Goal: Task Accomplishment & Management: Use online tool/utility

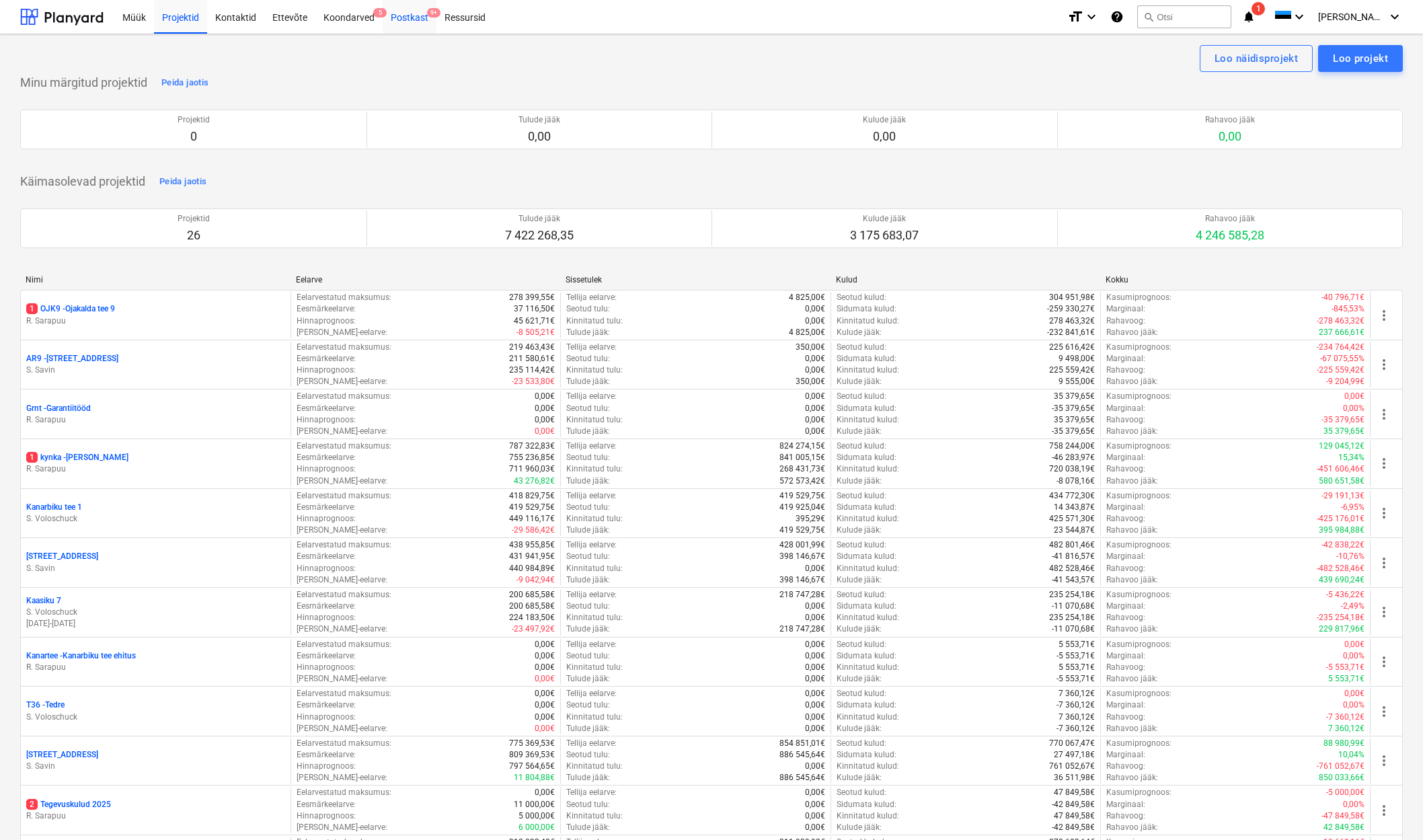
click at [402, 17] on div "Postkast 9+" at bounding box center [409, 16] width 54 height 34
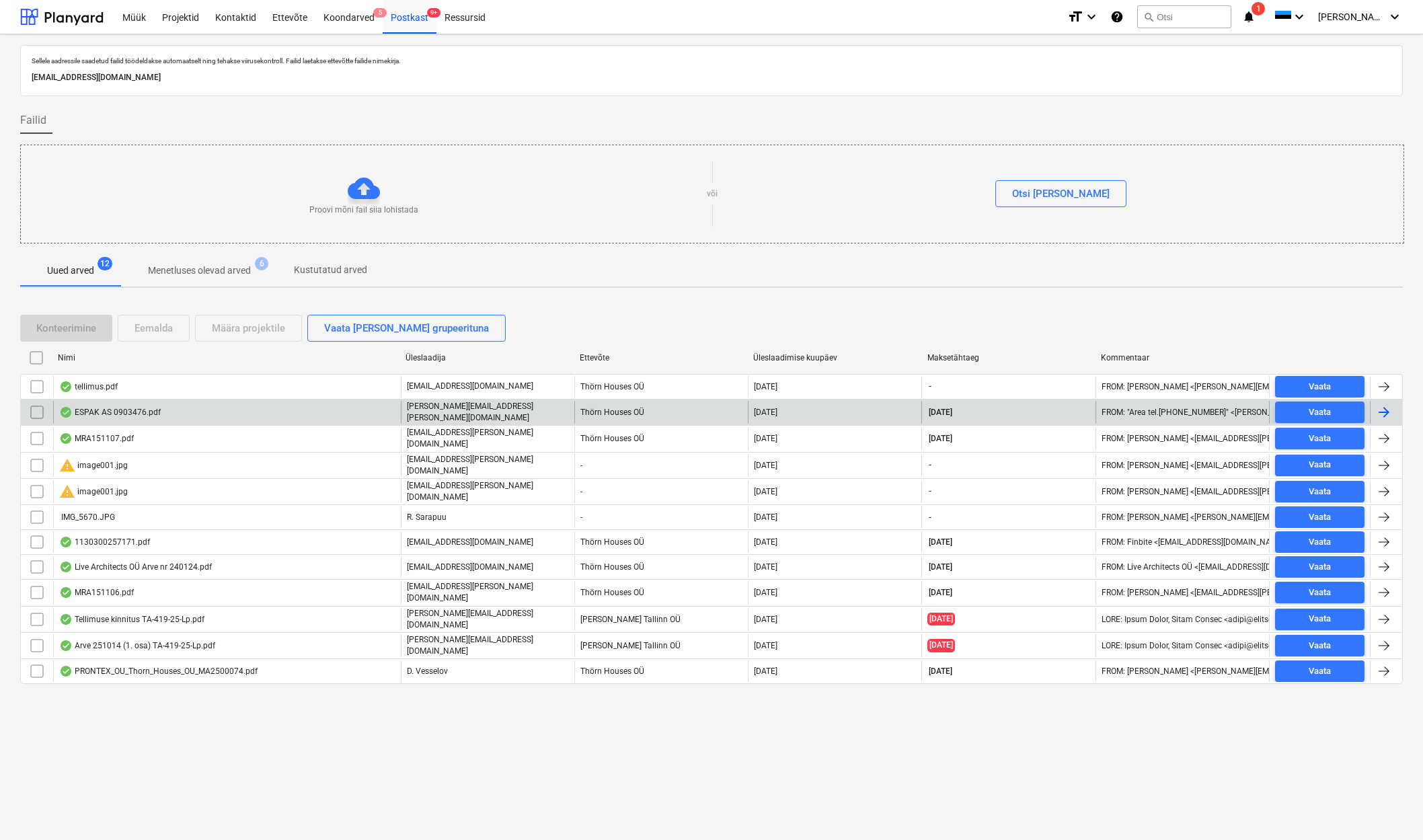
click at [91, 409] on div "ESPAK AS 0903476.pdf" at bounding box center [111, 412] width 102 height 11
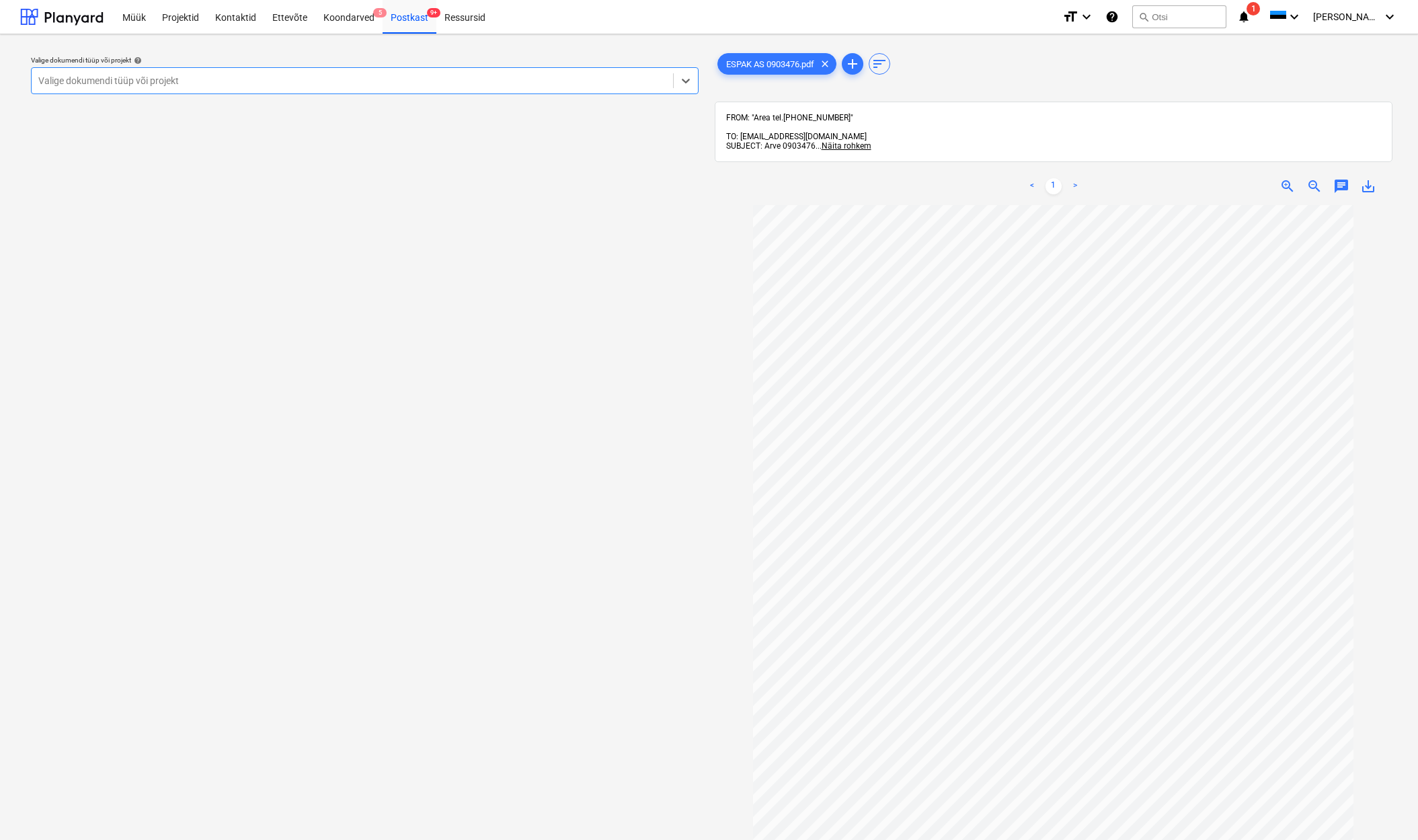
click at [76, 75] on div "Valige dokumendi tüüp või projekt" at bounding box center [352, 80] width 628 height 11
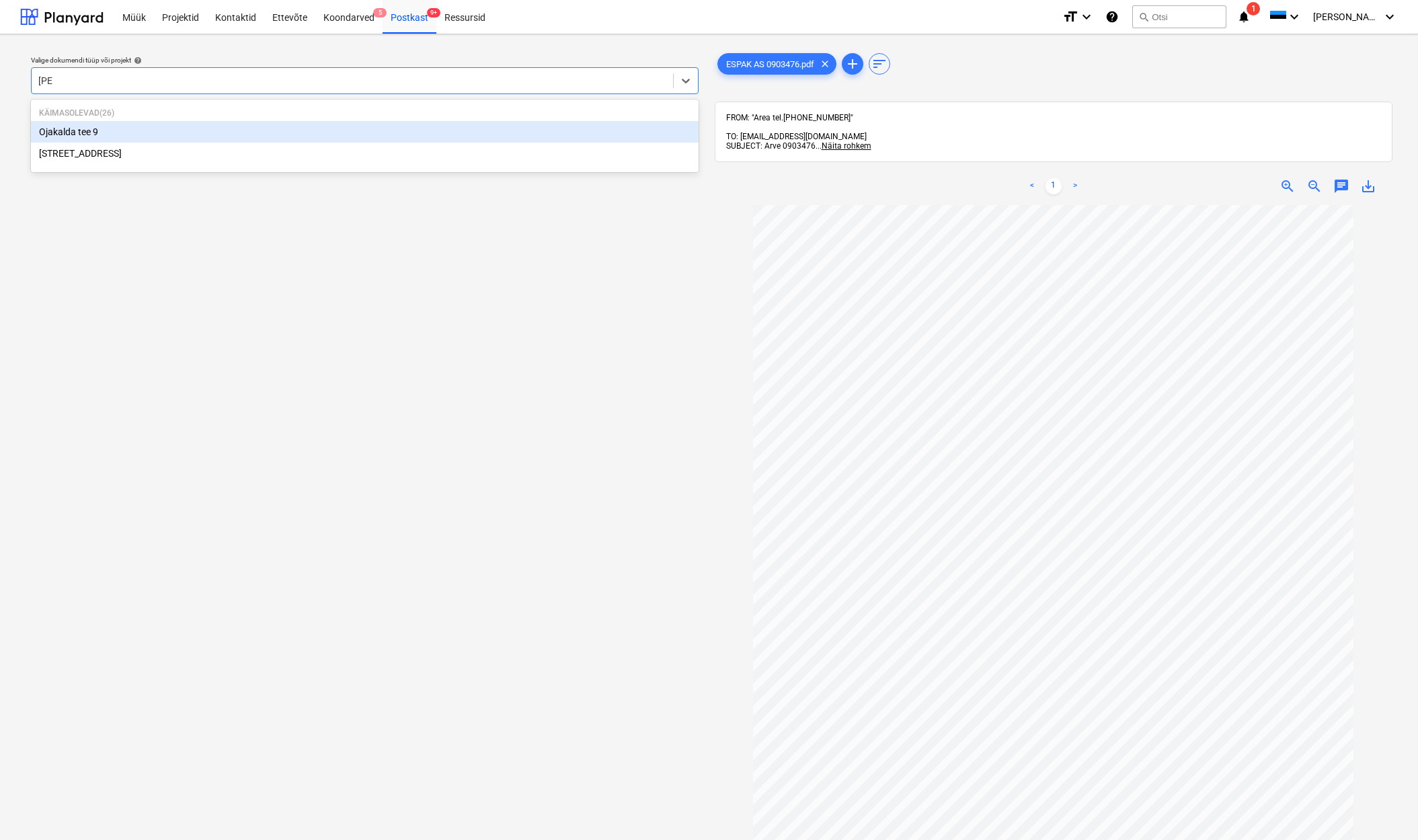
type input "ojak"
click at [74, 137] on div "Ojakalda tee 9" at bounding box center [365, 132] width 668 height 22
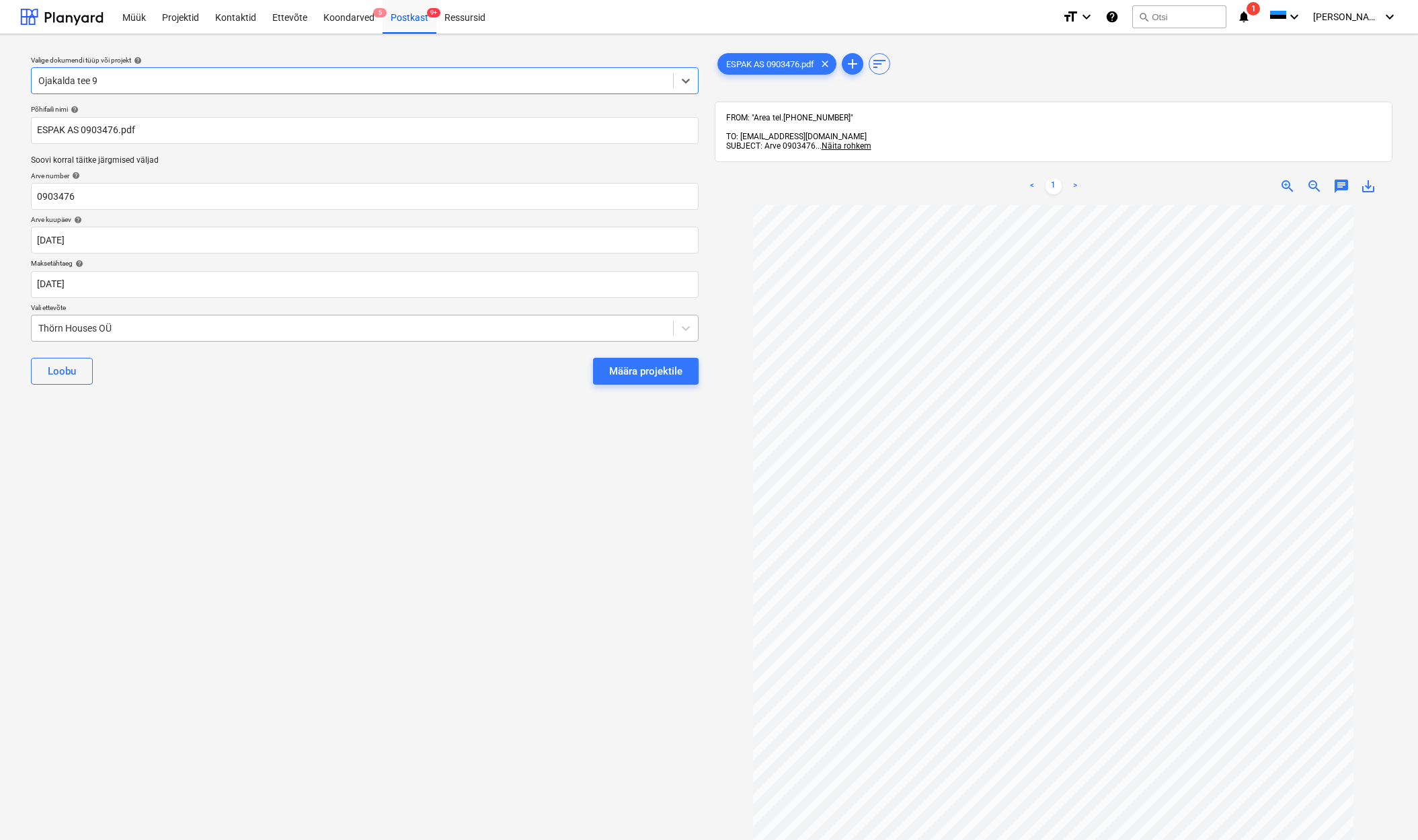
click at [38, 327] on div "Thörn Houses OÜ" at bounding box center [352, 328] width 642 height 19
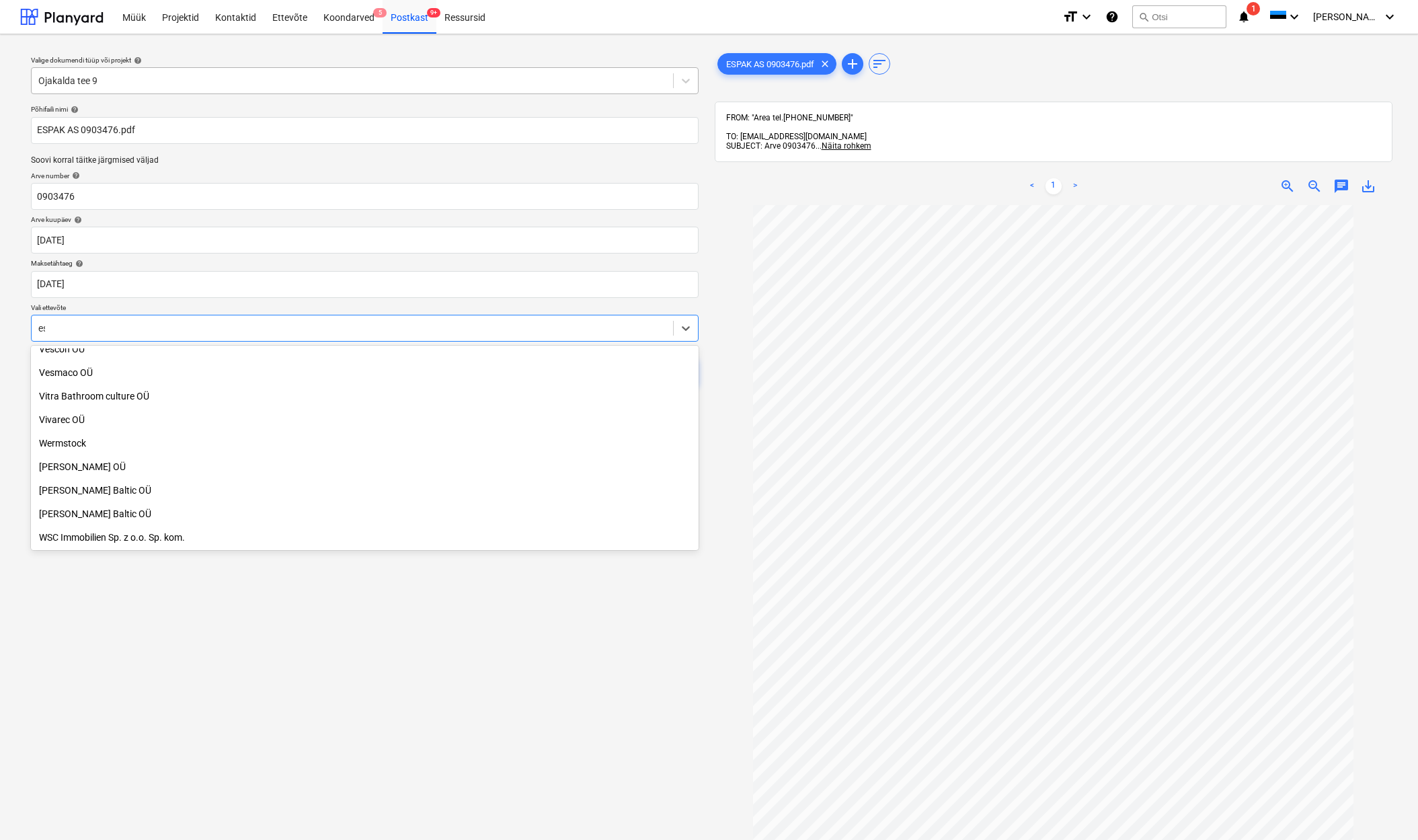
scroll to position [928, 0]
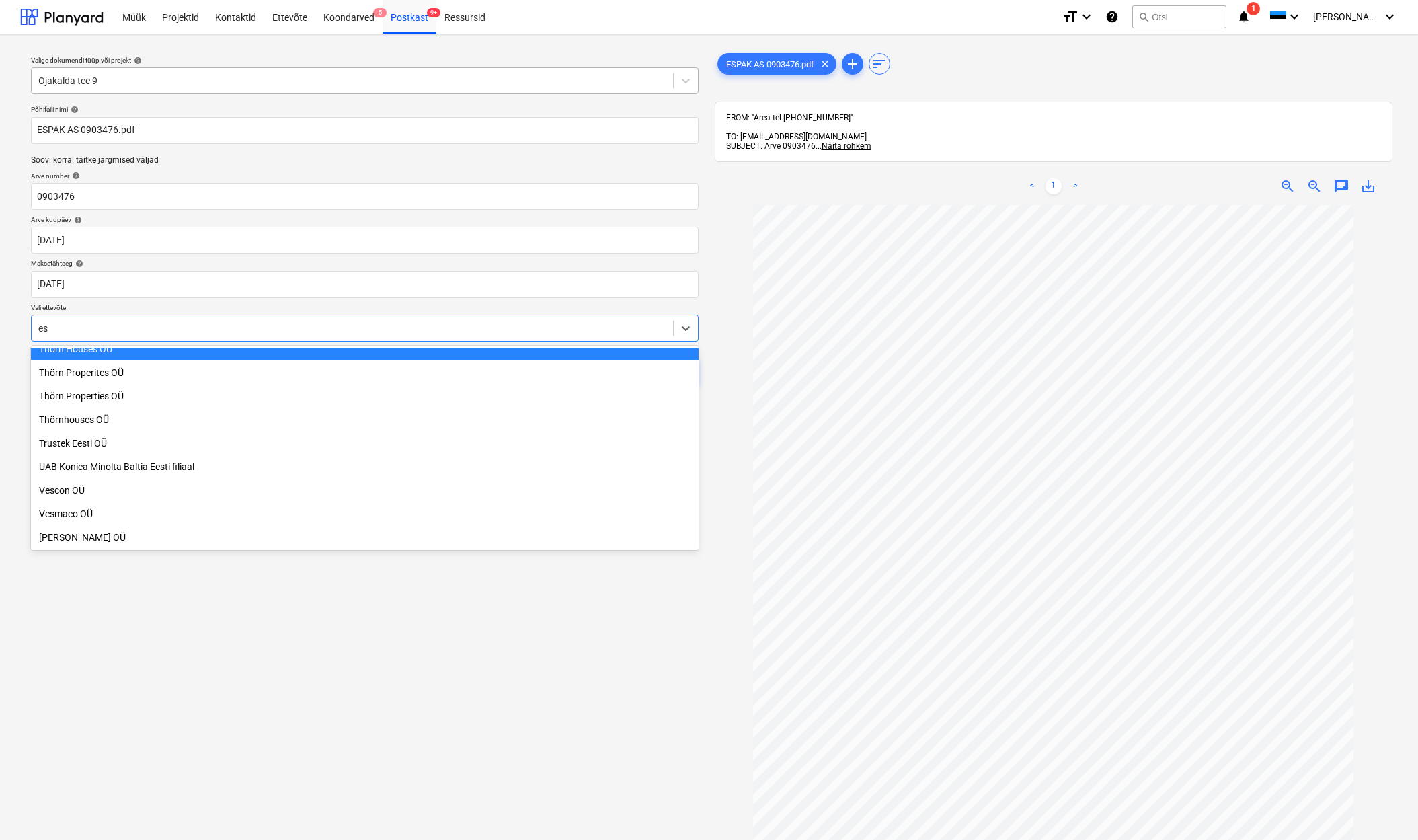
type input "esp"
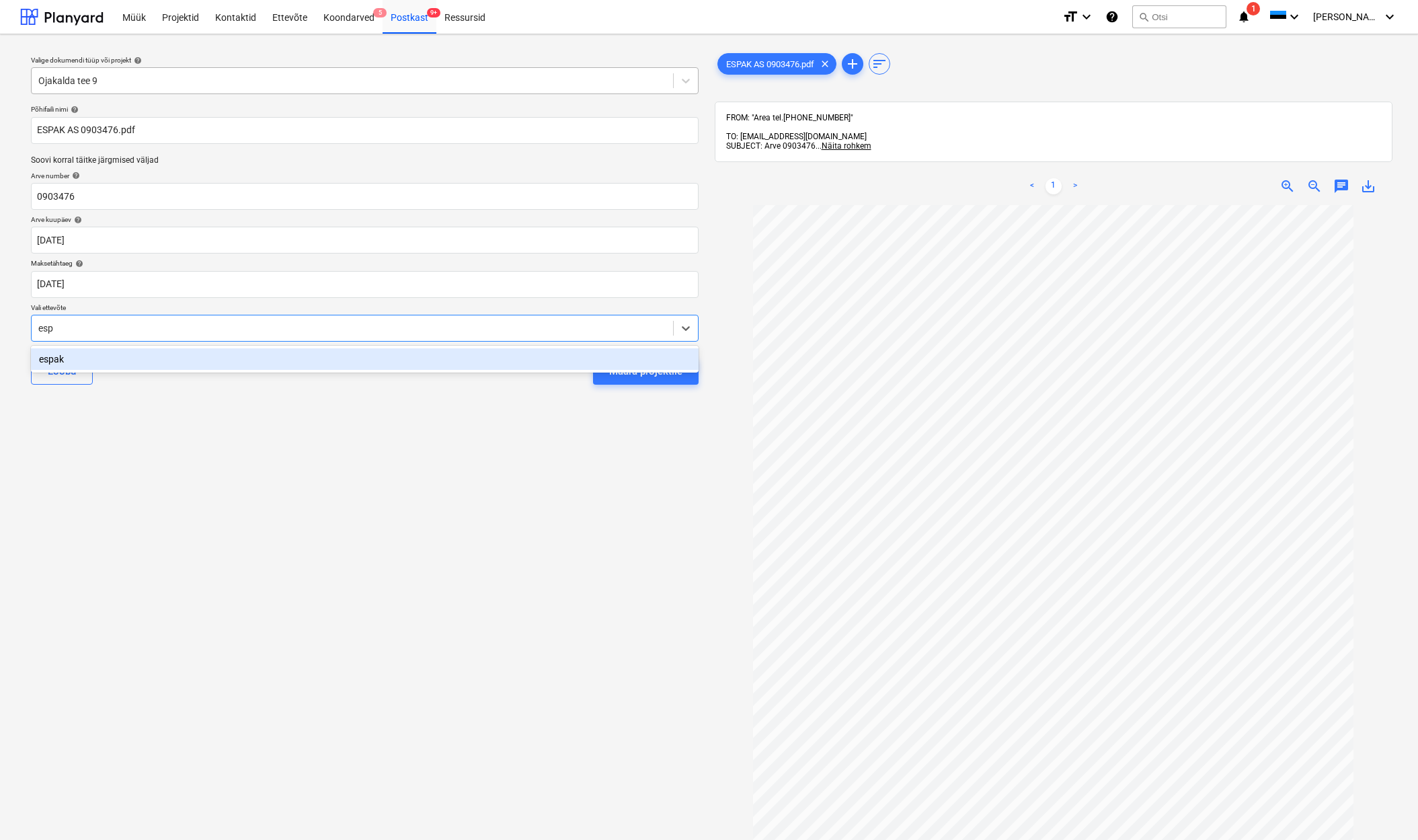
click at [54, 357] on div "espak" at bounding box center [365, 359] width 668 height 22
click at [639, 372] on div "Määra projektile" at bounding box center [645, 372] width 73 height 18
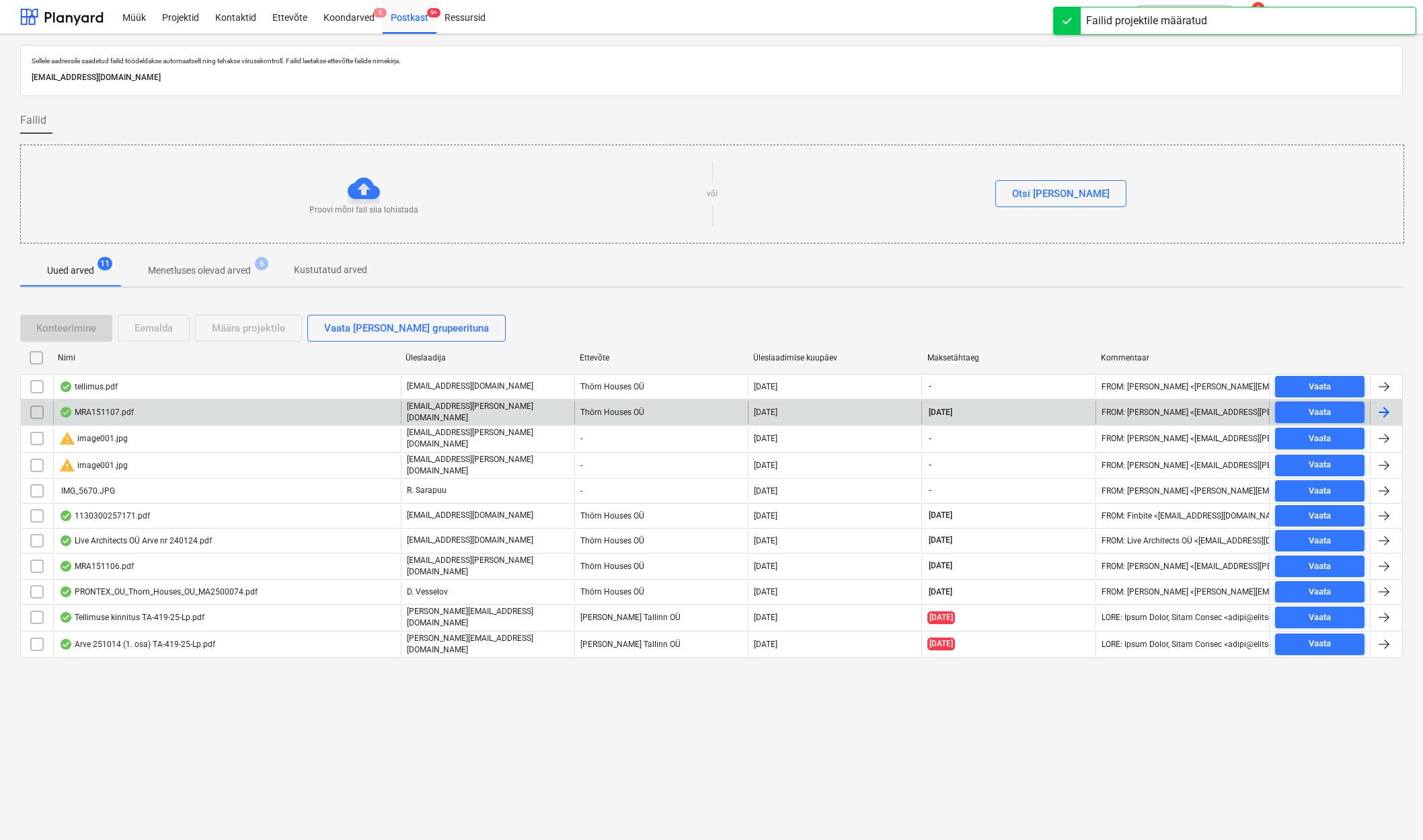
click at [100, 410] on div "MRA151107.pdf" at bounding box center [97, 412] width 74 height 11
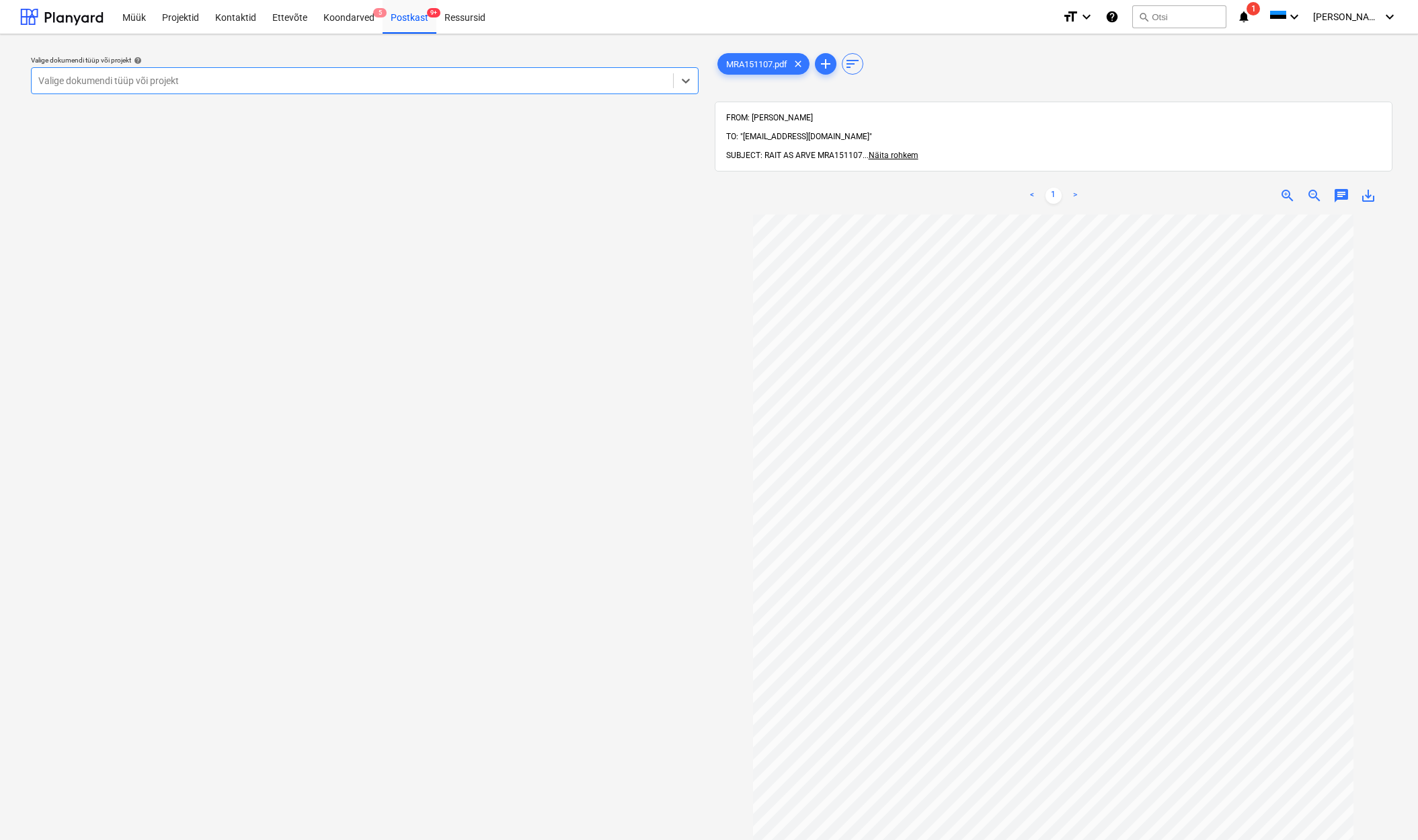
click at [43, 75] on div "Valige dokumendi tüüp või projekt" at bounding box center [352, 80] width 642 height 19
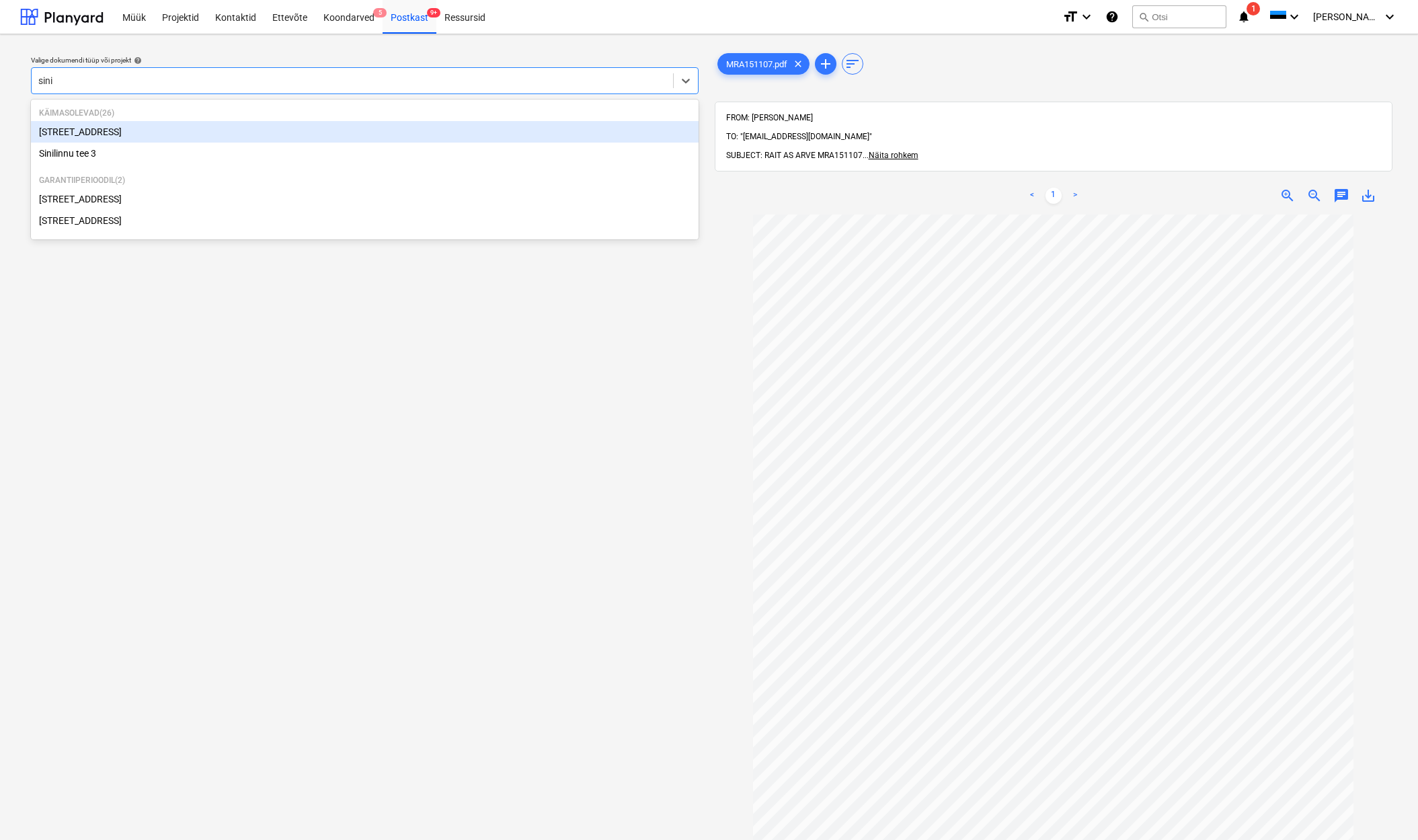
type input "sinil"
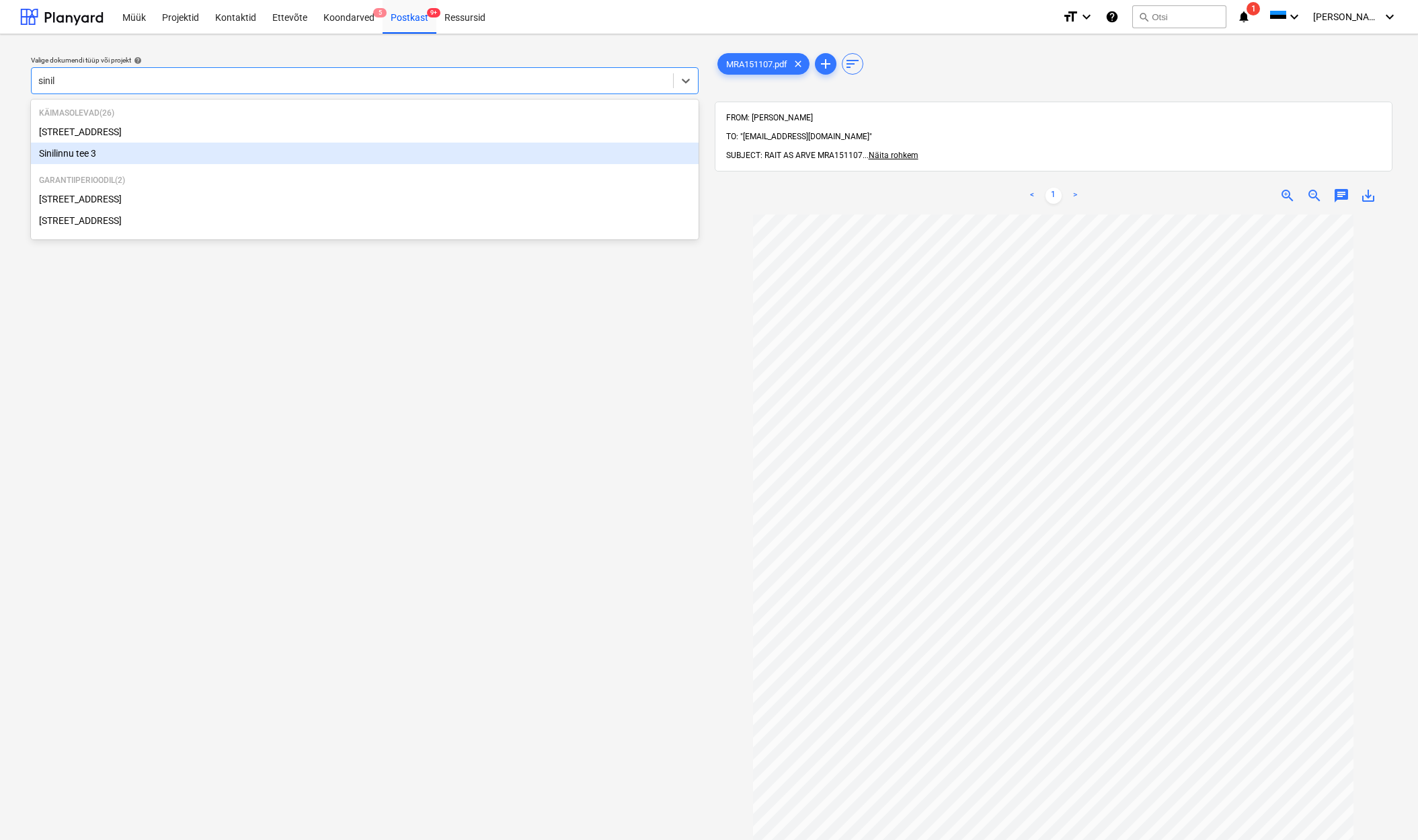
click at [89, 156] on div "Sinilinnu tee 3" at bounding box center [365, 154] width 668 height 22
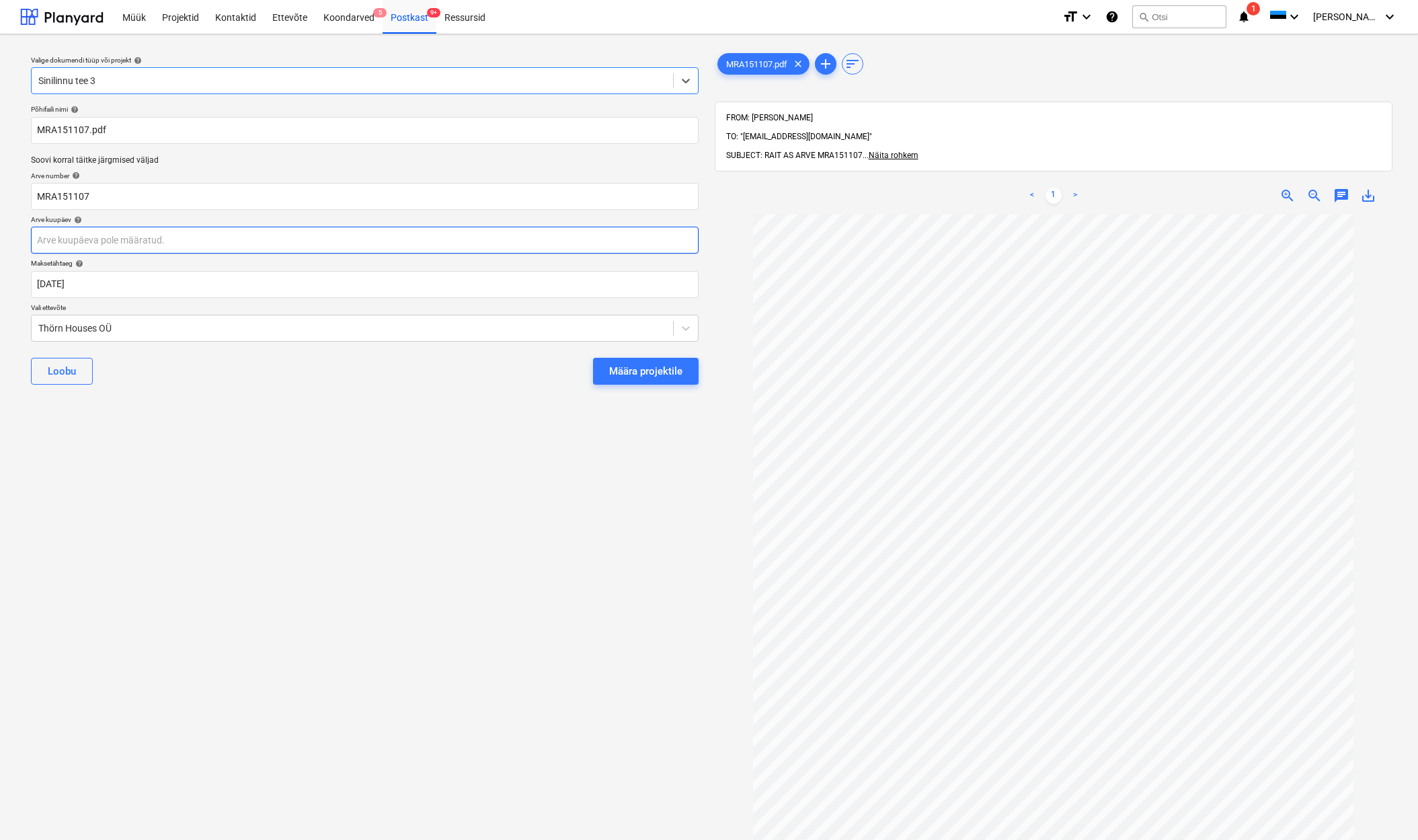
click at [48, 240] on body "Müük Projektid Kontaktid Ettevõte Koondarved 5 Postkast 9+ Ressursid format_siz…" at bounding box center [709, 420] width 1418 height 840
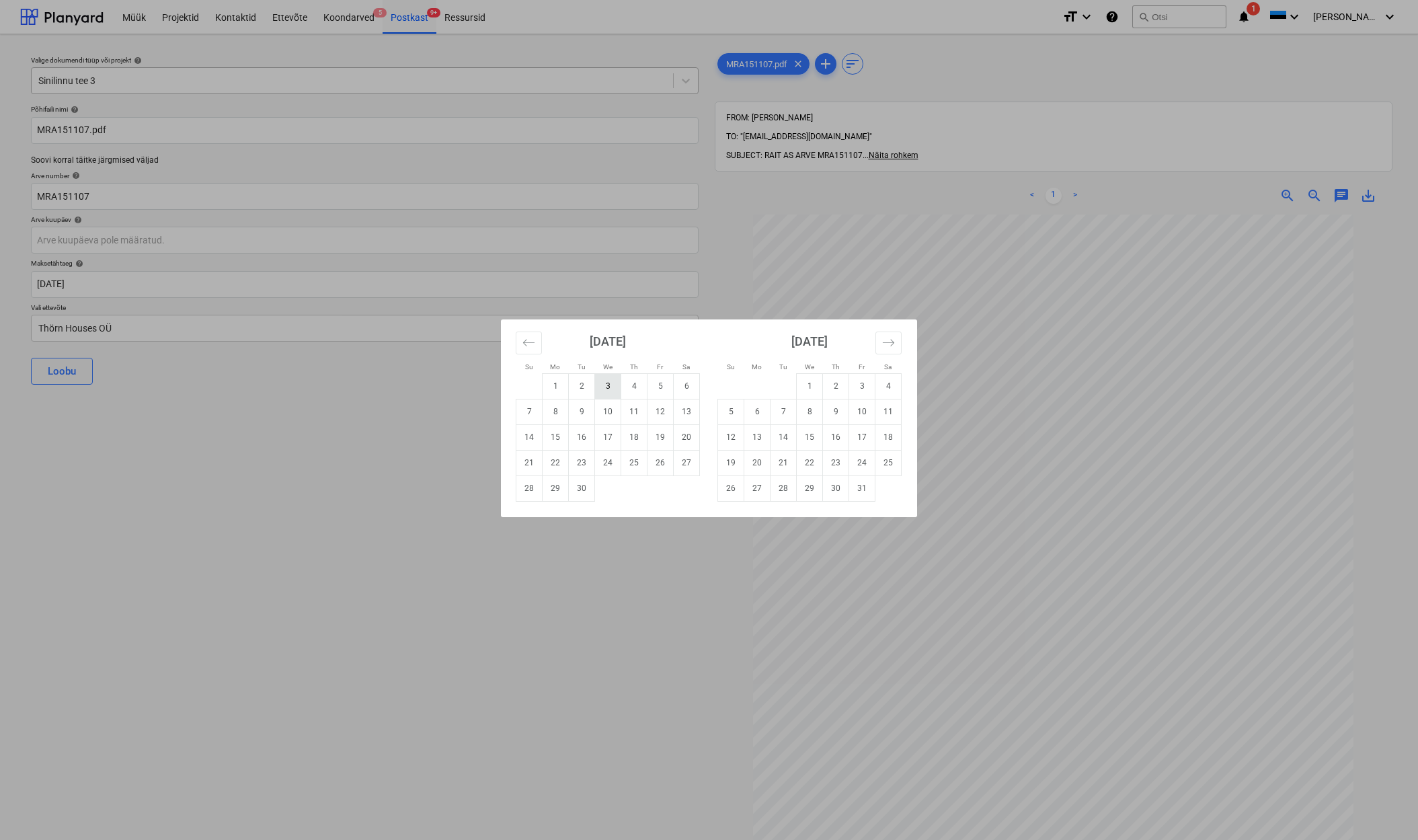
click at [611, 389] on td "3" at bounding box center [608, 386] width 26 height 25
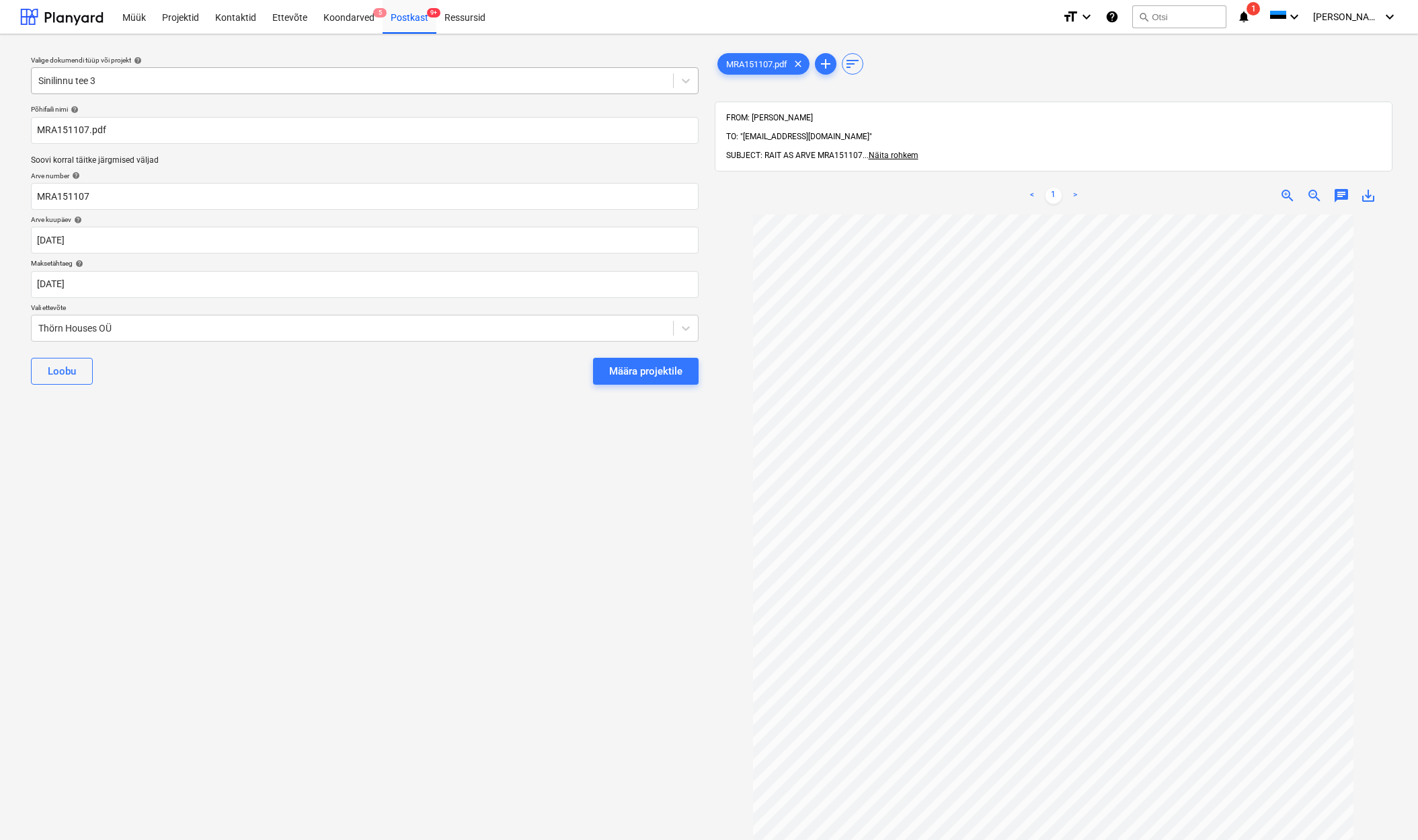
type input "[DATE]"
click at [36, 331] on div "Thörn Houses OÜ" at bounding box center [352, 328] width 642 height 19
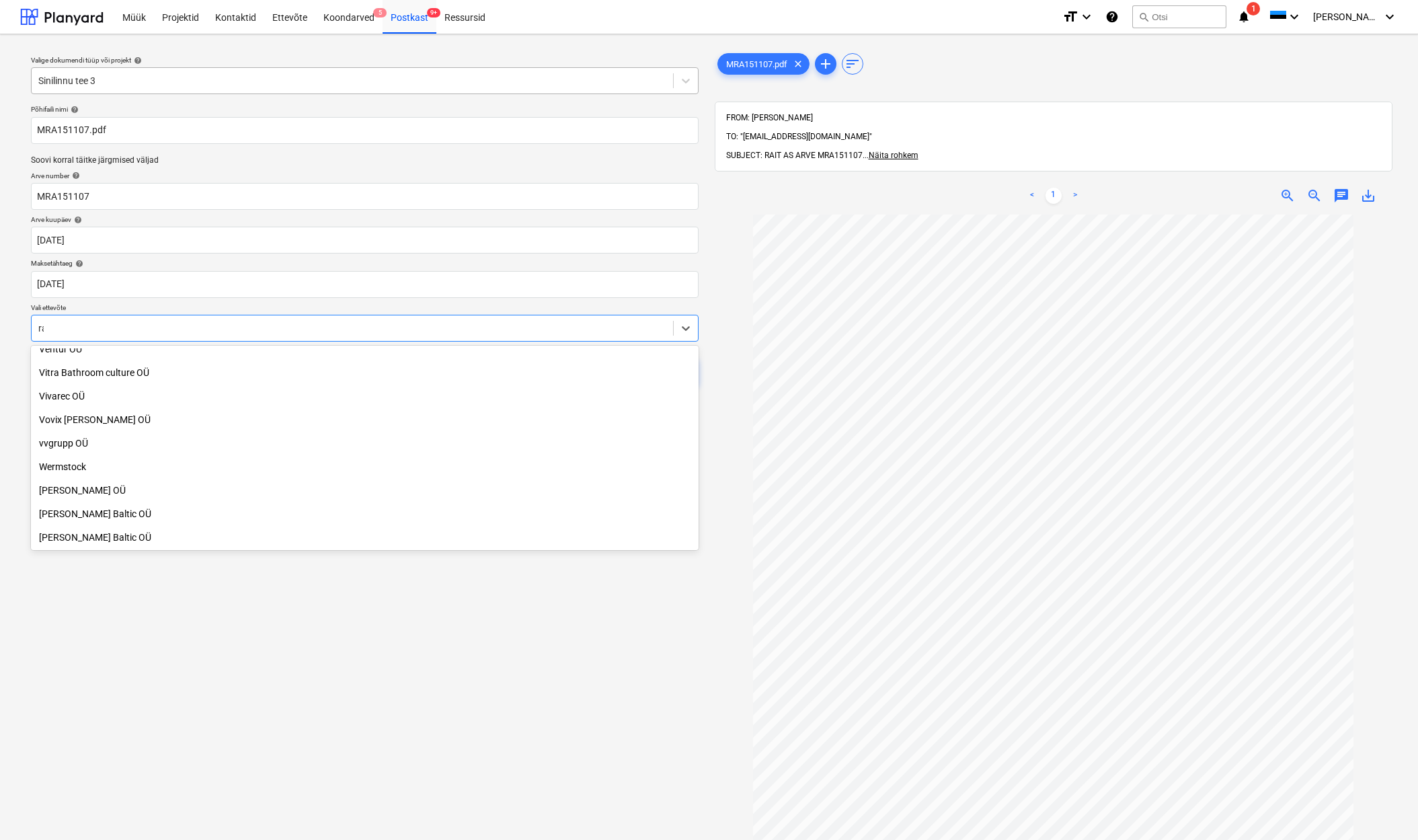
scroll to position [881, 0]
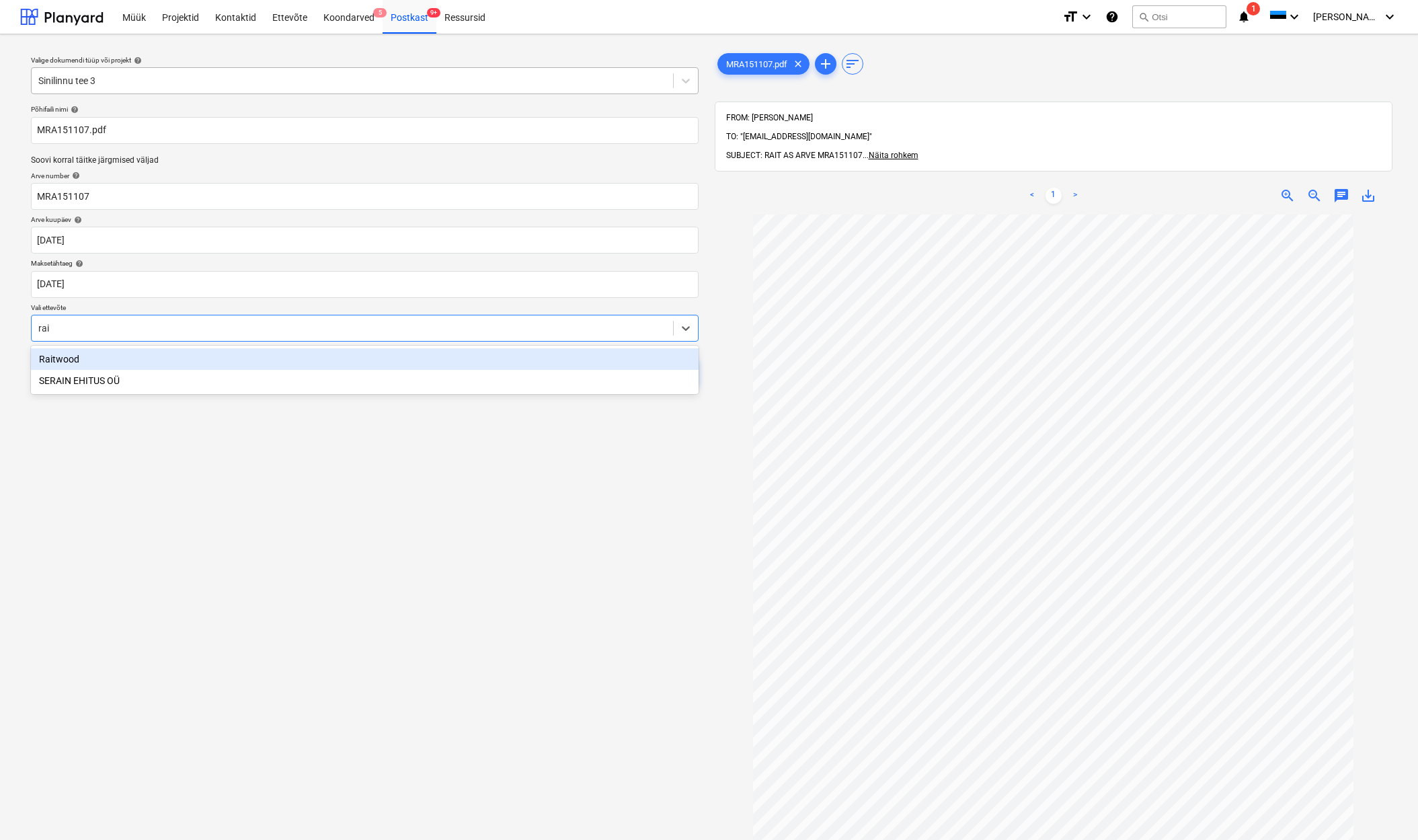
type input "rait"
click at [55, 361] on div "Raitwood" at bounding box center [365, 359] width 668 height 22
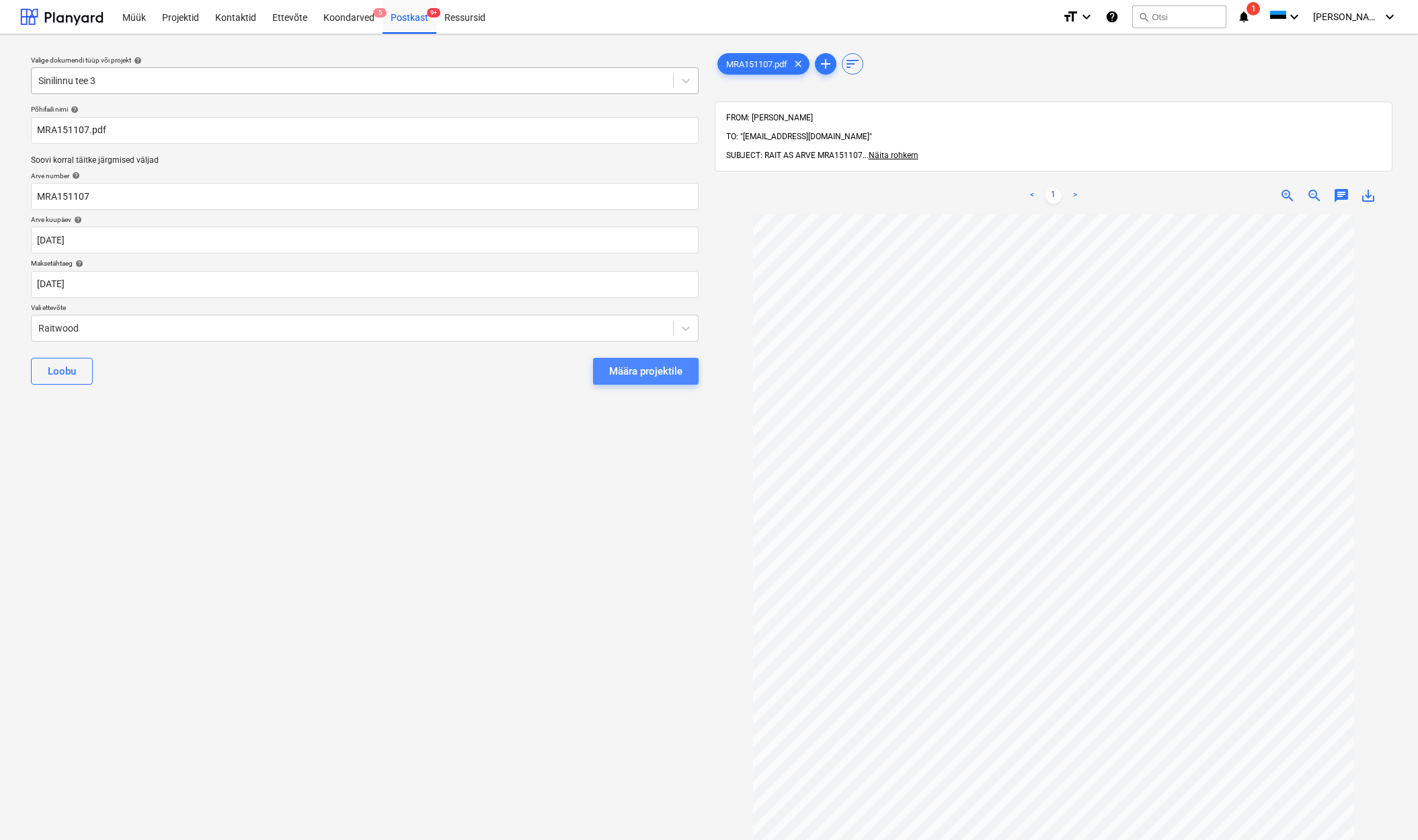
click at [666, 376] on div "Määra projektile" at bounding box center [645, 372] width 73 height 18
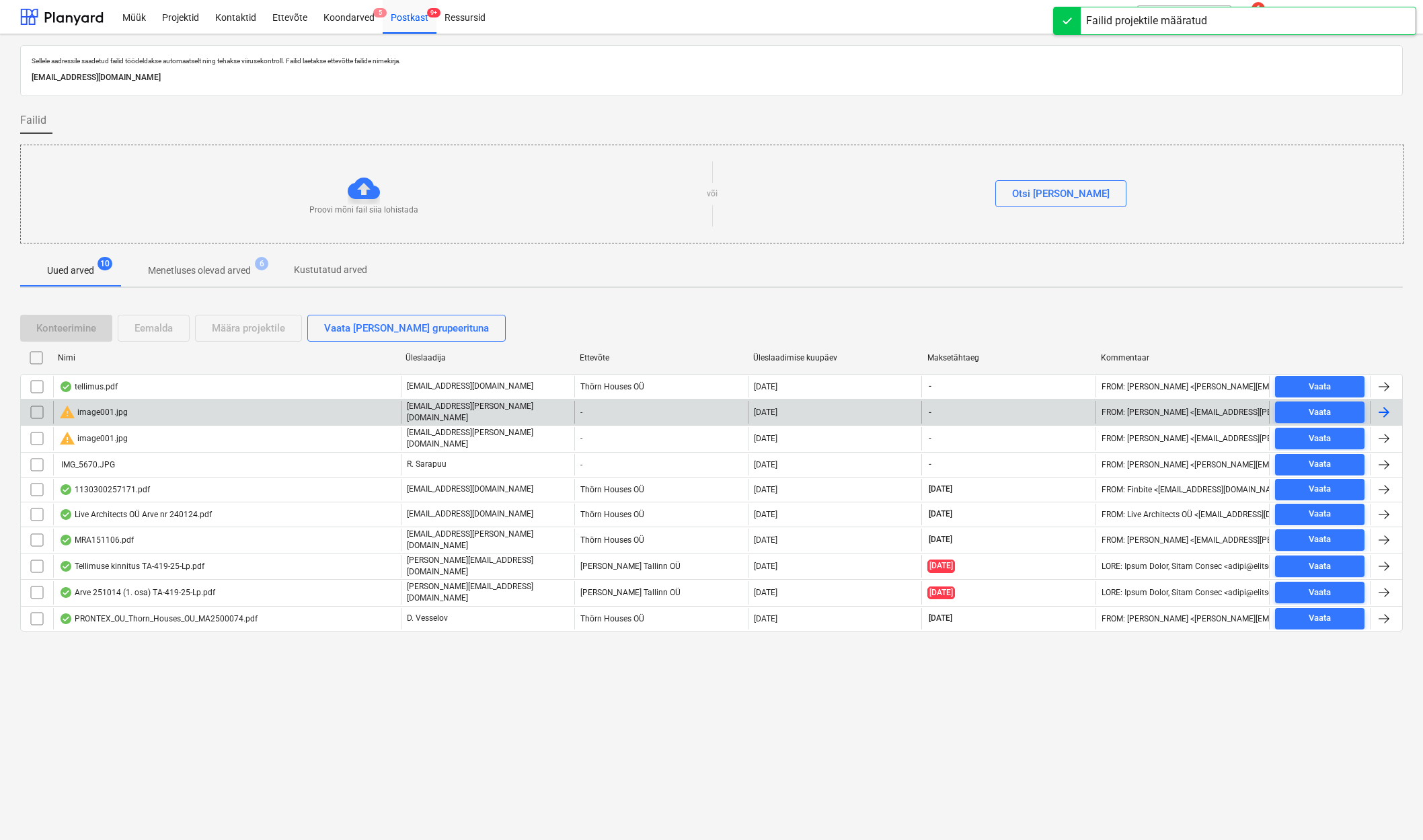
click at [94, 412] on div "warning image001.jpg" at bounding box center [94, 412] width 68 height 17
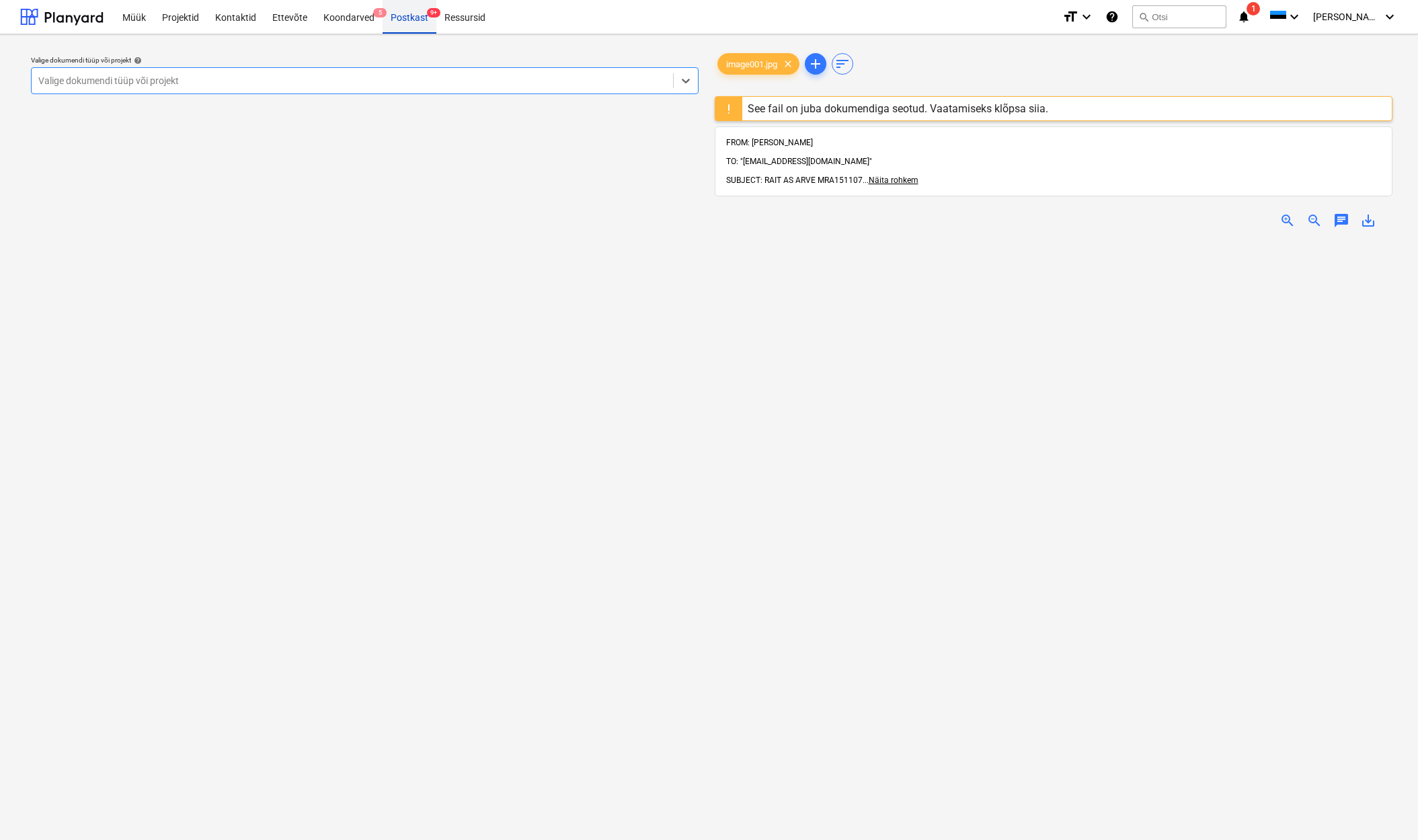
click at [409, 18] on div "Postkast 9+" at bounding box center [409, 16] width 54 height 34
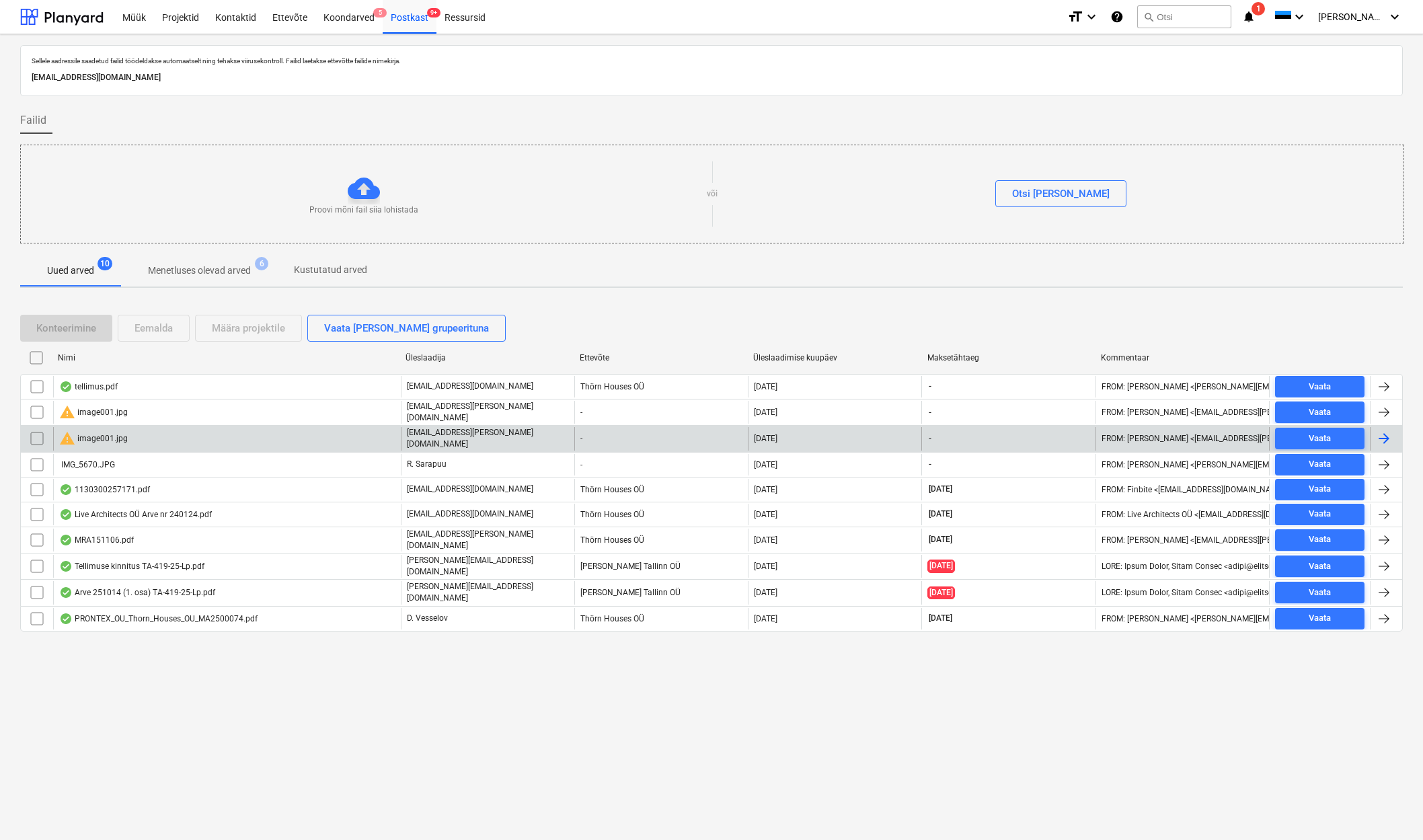
click at [100, 438] on div "warning image001.jpg" at bounding box center [94, 438] width 68 height 17
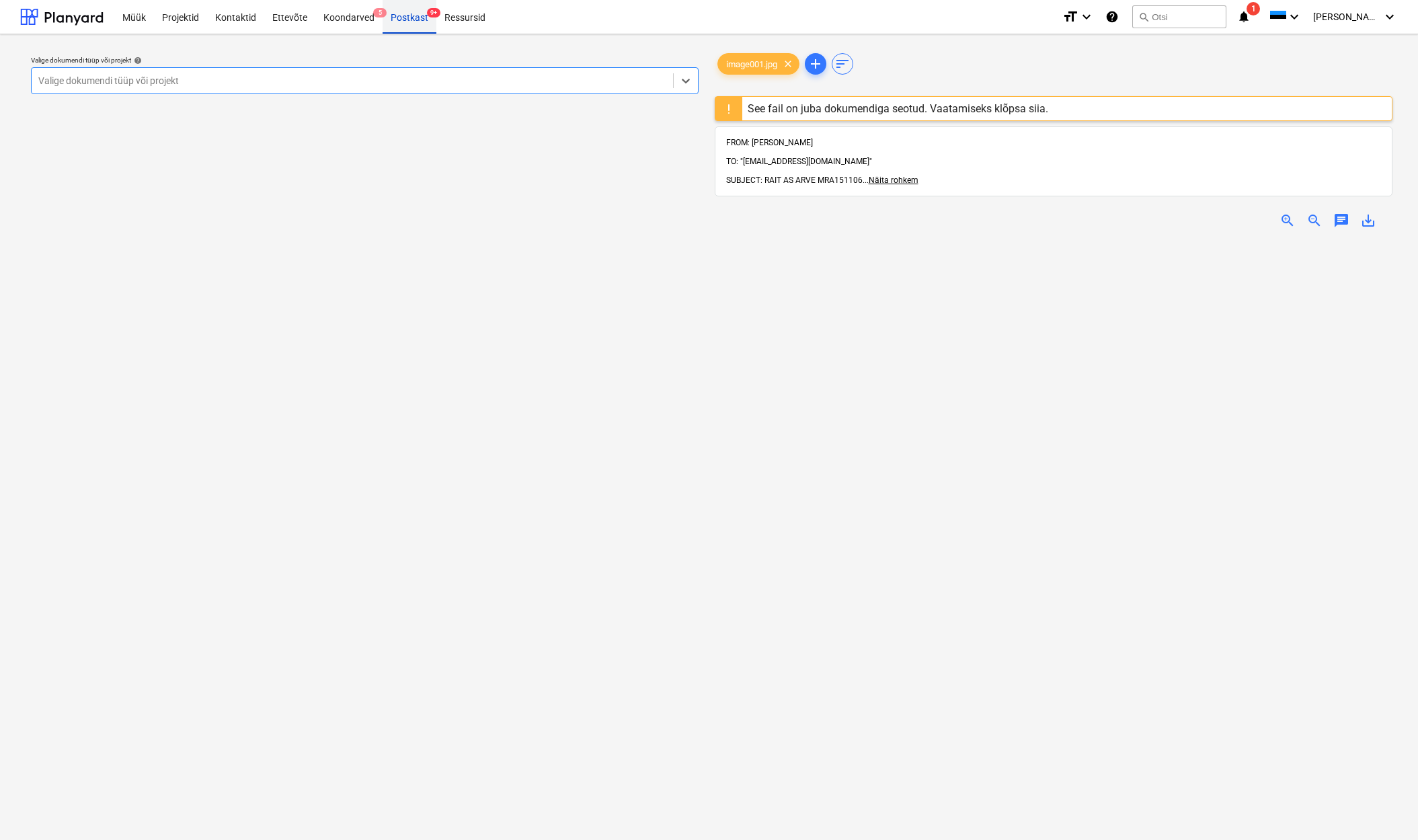
click at [409, 19] on div "Postkast 9+" at bounding box center [409, 16] width 54 height 34
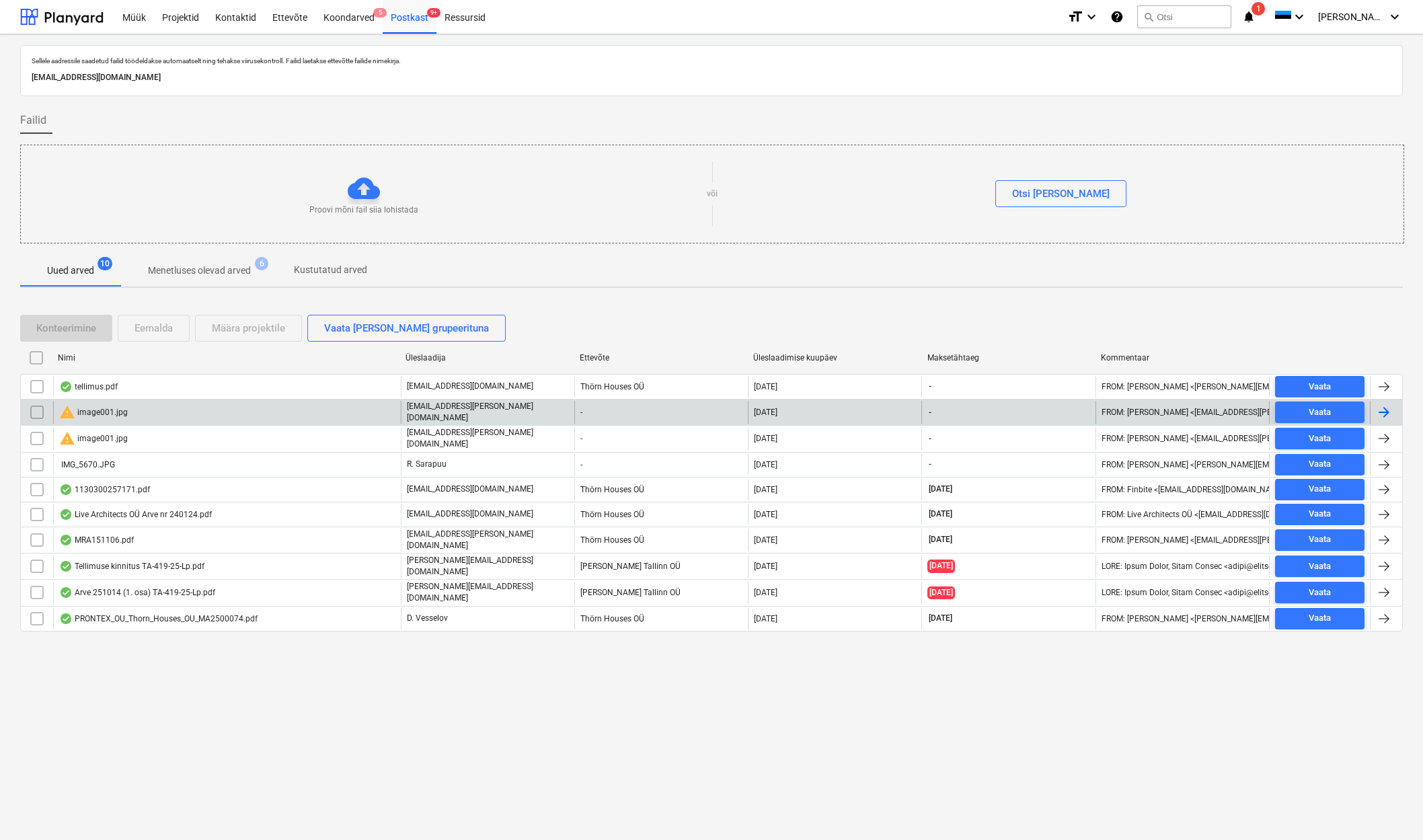
click at [35, 411] on input "checkbox" at bounding box center [37, 413] width 22 height 22
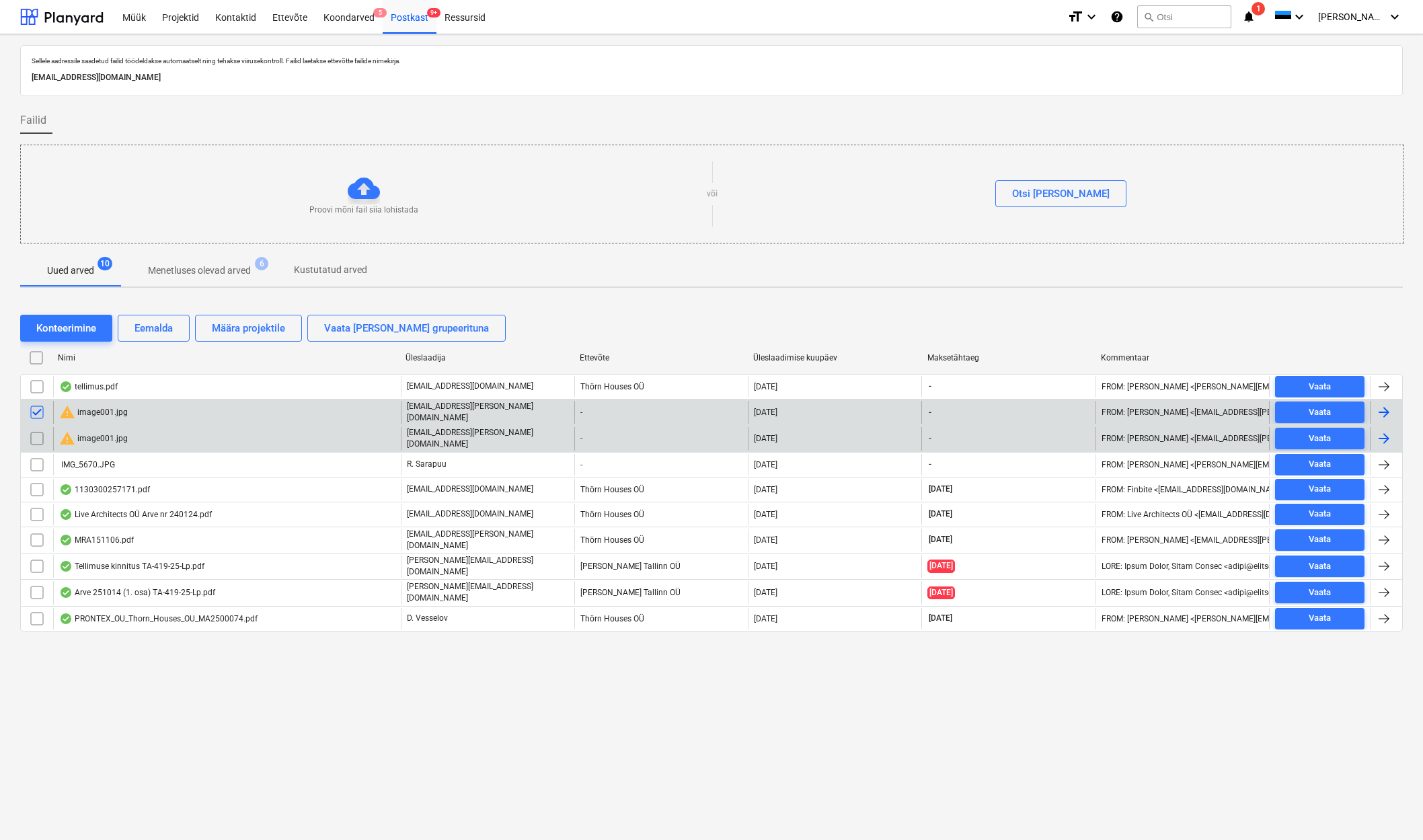
click at [35, 435] on input "checkbox" at bounding box center [37, 438] width 22 height 22
click at [152, 331] on div "Eemalda" at bounding box center [154, 329] width 38 height 18
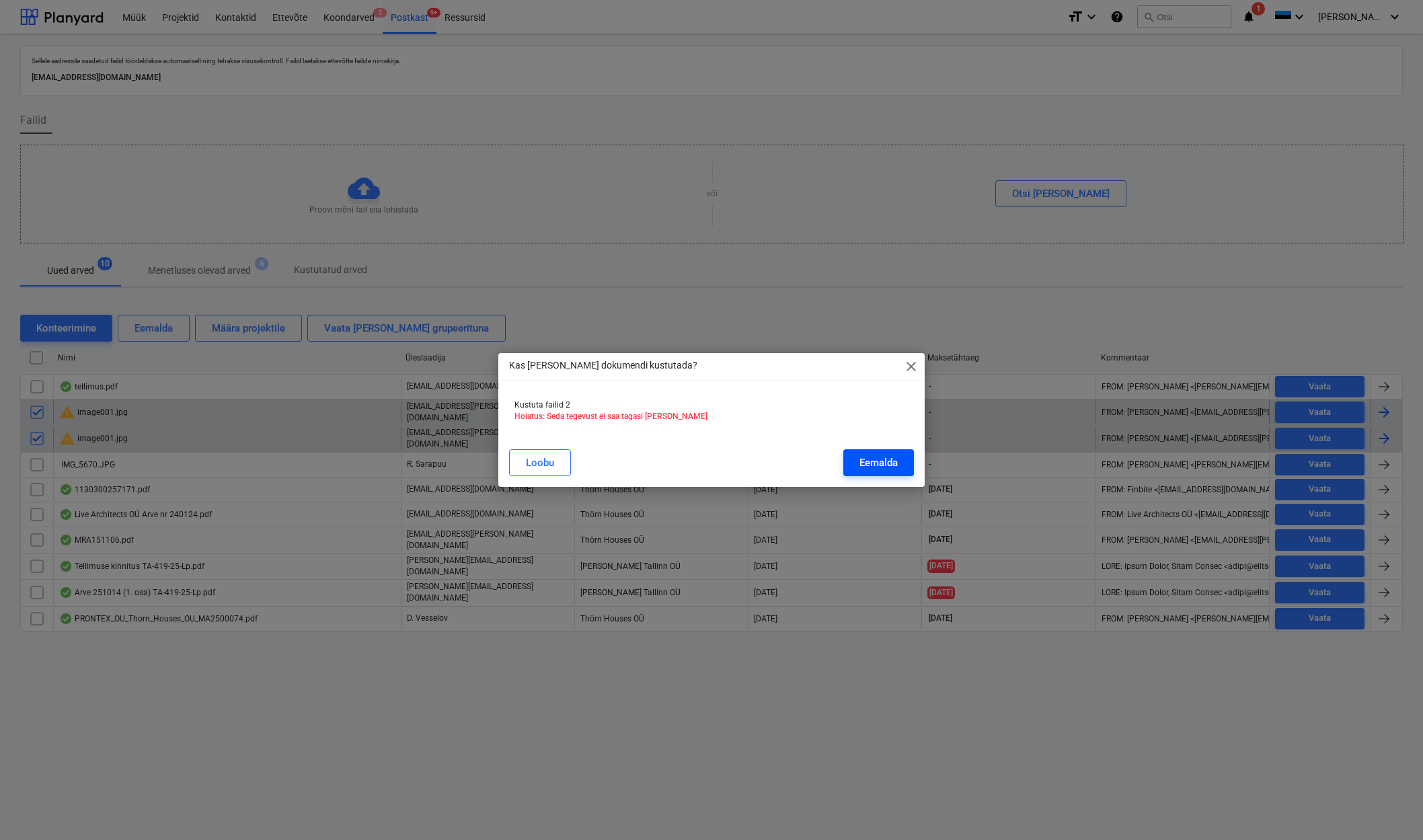
click at [889, 458] on div "Eemalda" at bounding box center [878, 463] width 38 height 18
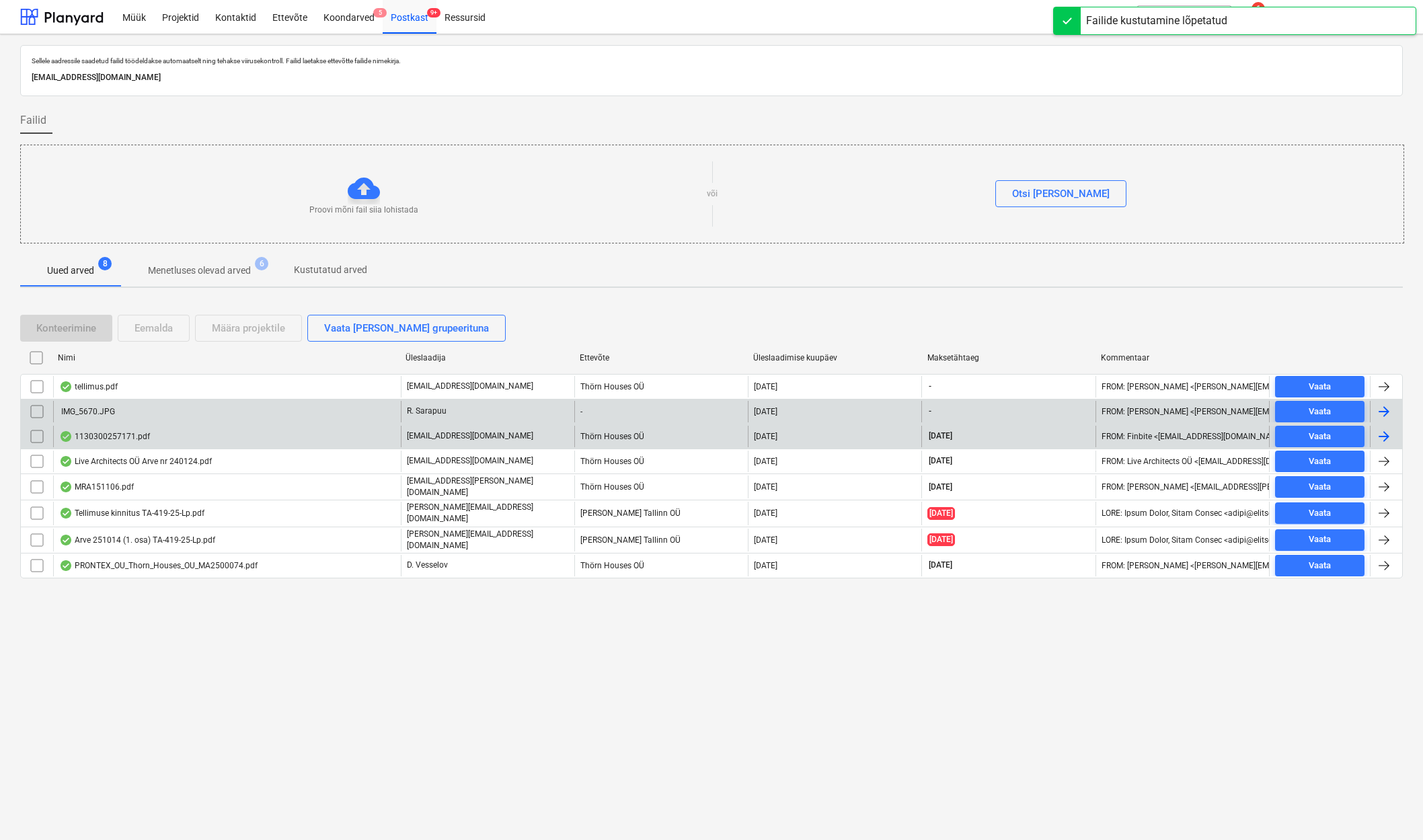
click at [96, 407] on div "IMG_5670.JPG" at bounding box center [87, 412] width 56 height 10
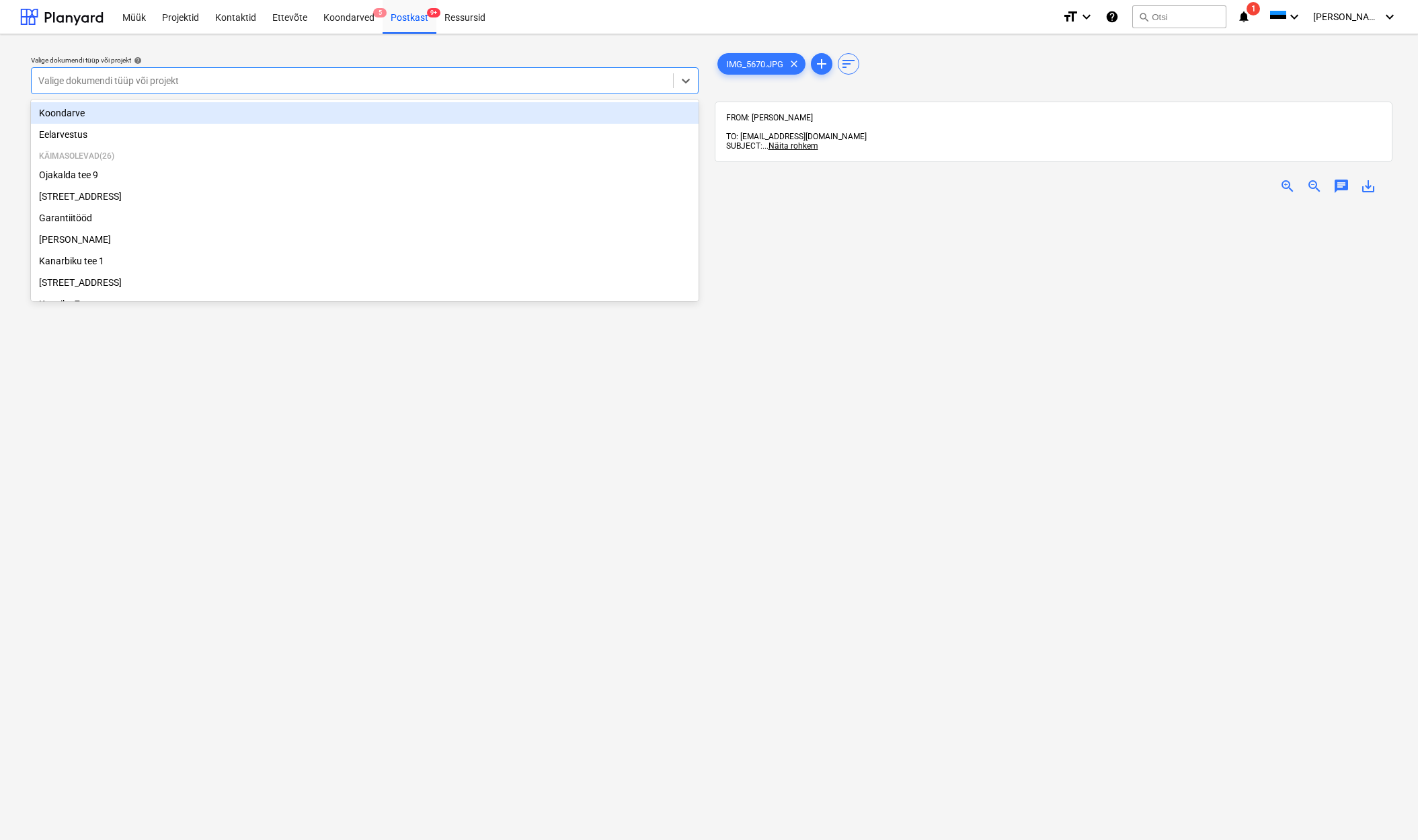
click at [97, 80] on div "Valige dokumendi tüüp või projekt" at bounding box center [352, 80] width 628 height 11
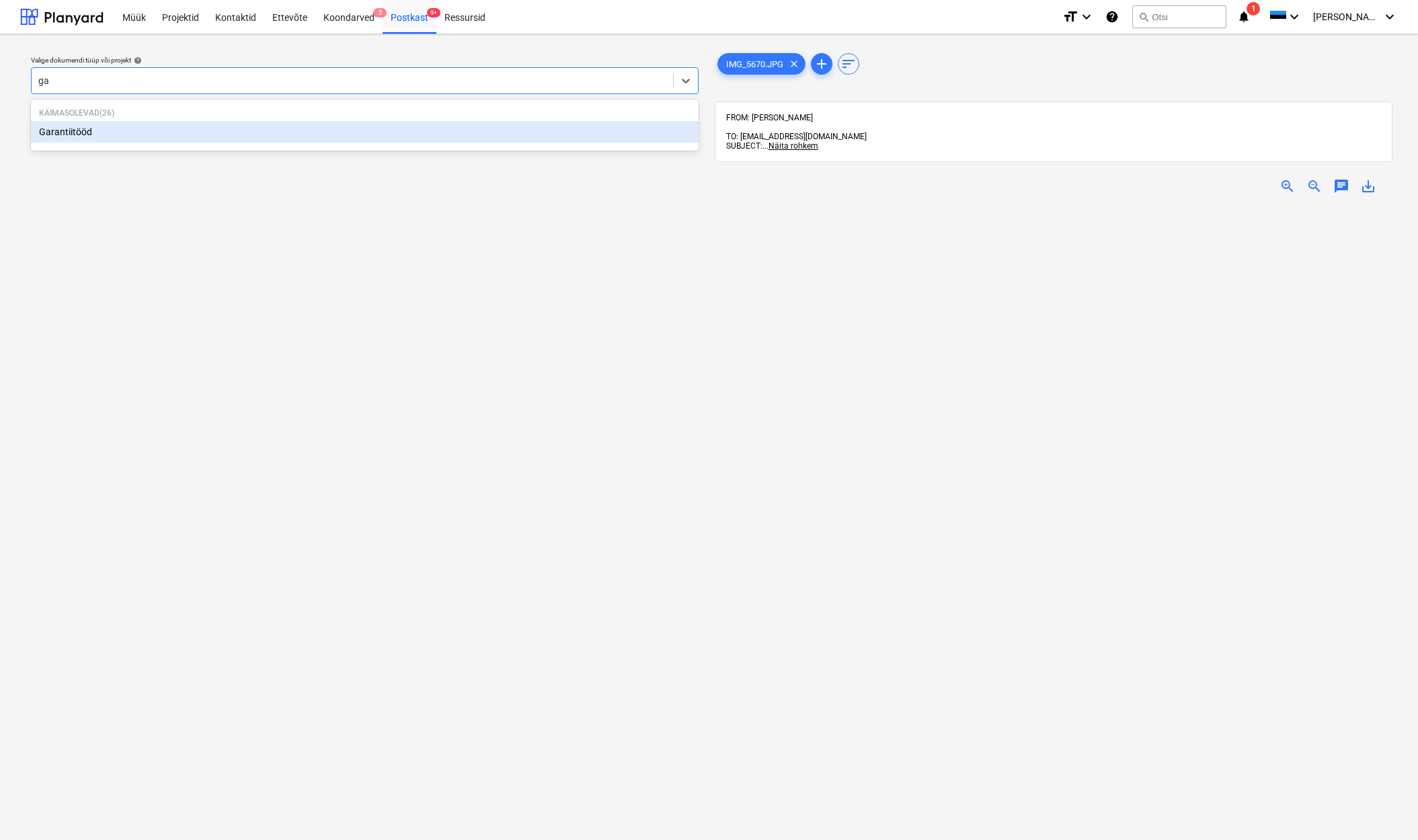
type input "gar"
click at [76, 130] on div "Garantiitööd" at bounding box center [365, 132] width 668 height 22
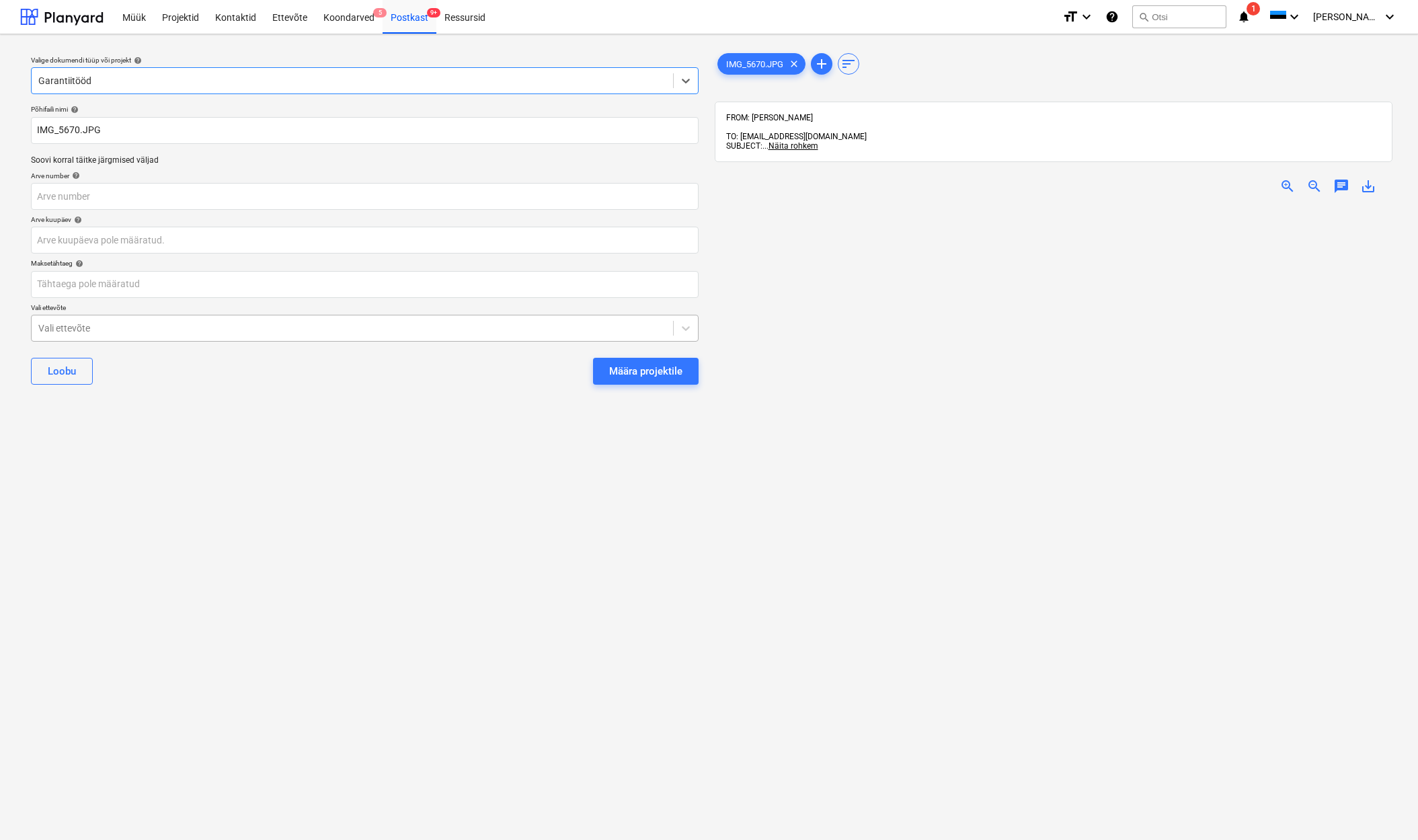
click at [38, 326] on div "Vali ettevõte" at bounding box center [352, 328] width 628 height 11
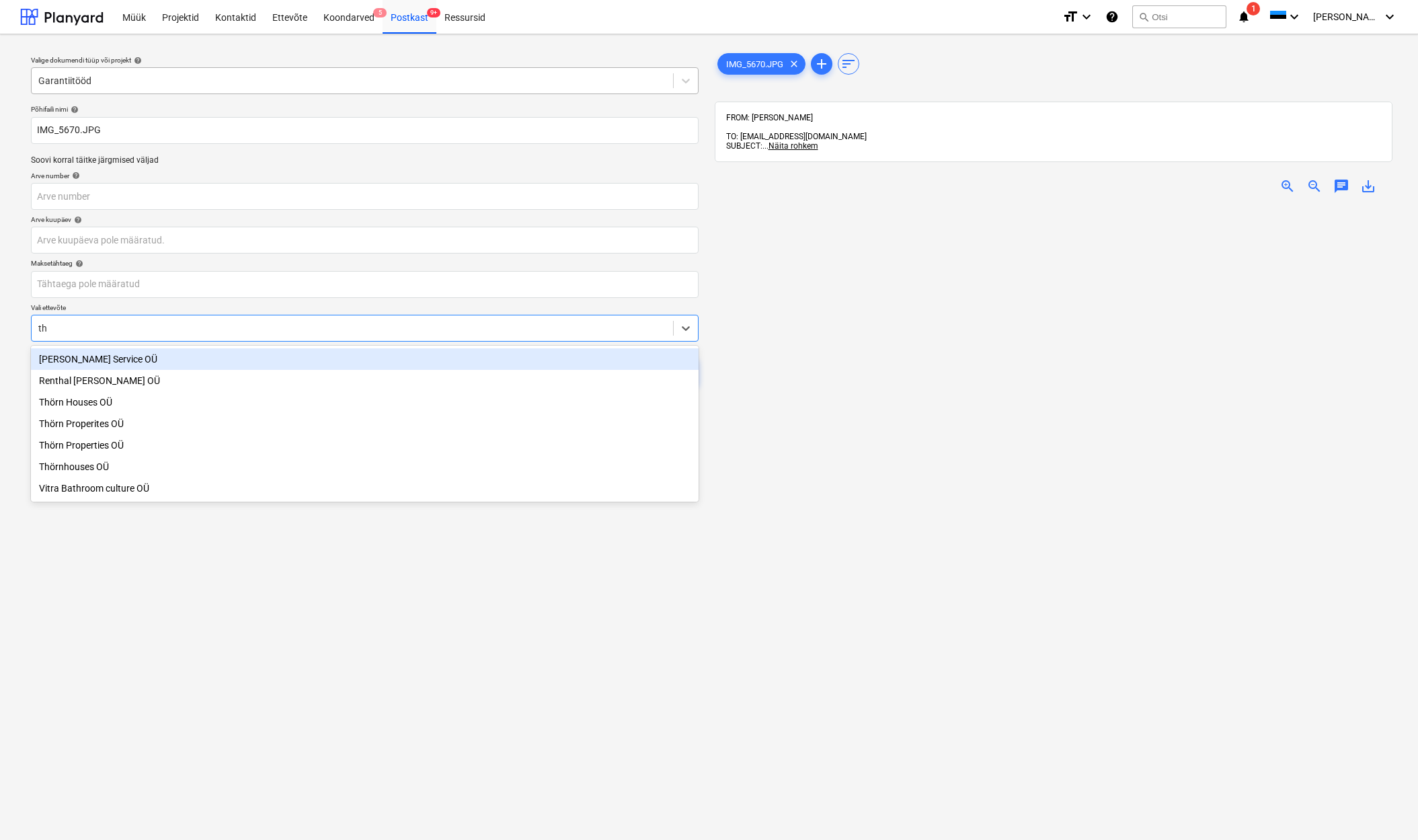
type input "thö"
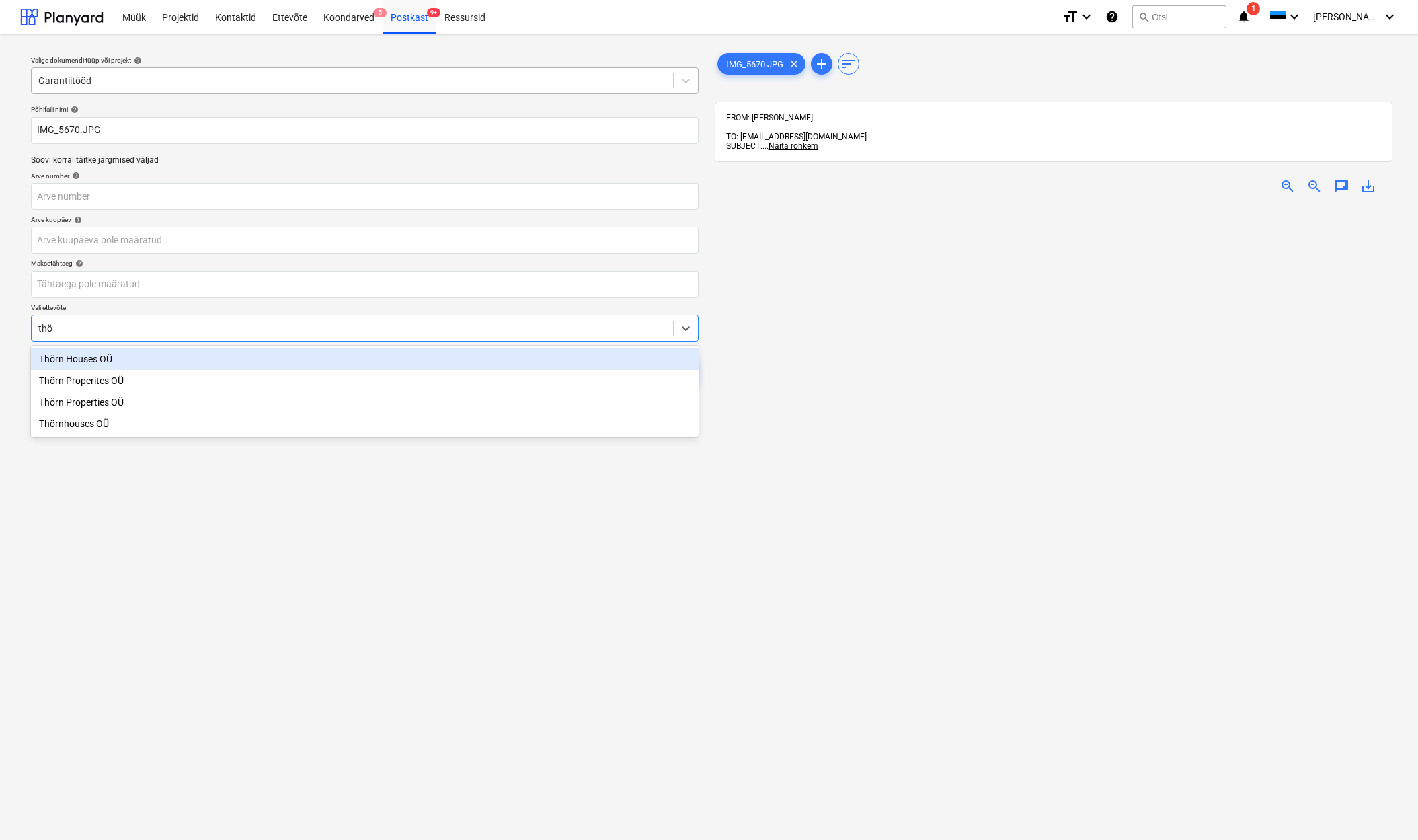
click at [102, 359] on div "Thörn Houses OÜ" at bounding box center [365, 359] width 668 height 22
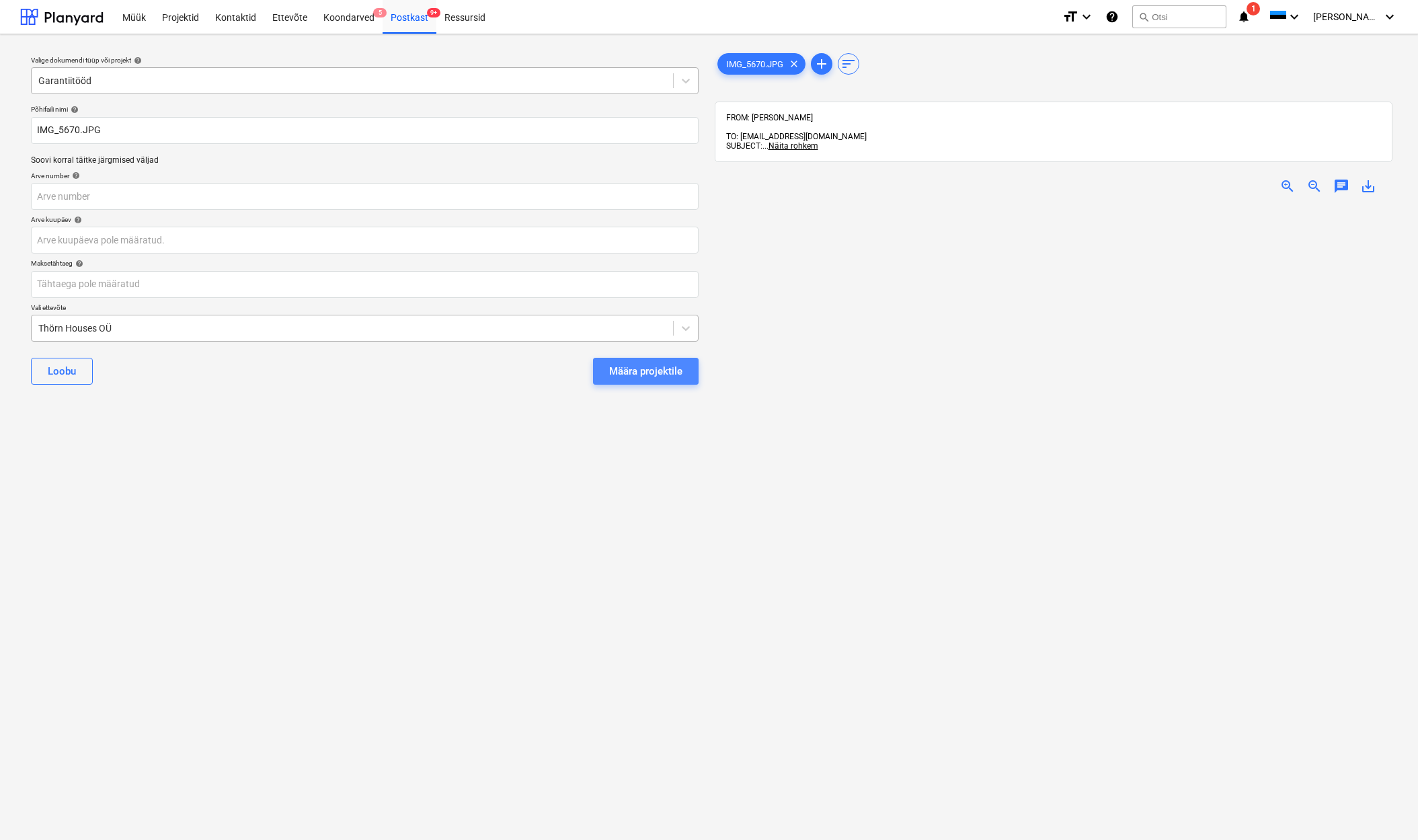
click at [664, 374] on div "Määra projektile" at bounding box center [645, 372] width 73 height 18
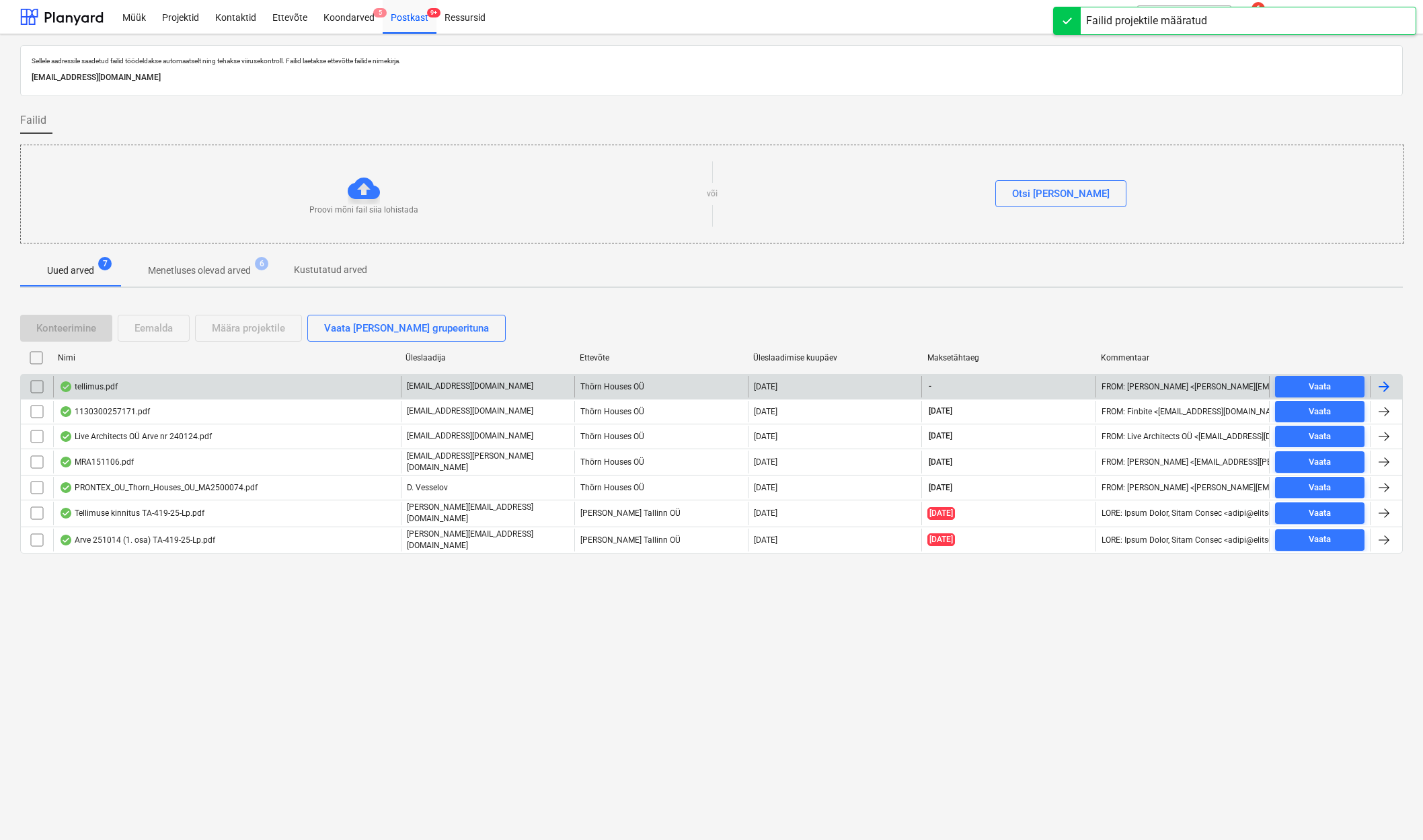
click at [107, 388] on div "tellimus.pdf" at bounding box center [89, 386] width 59 height 11
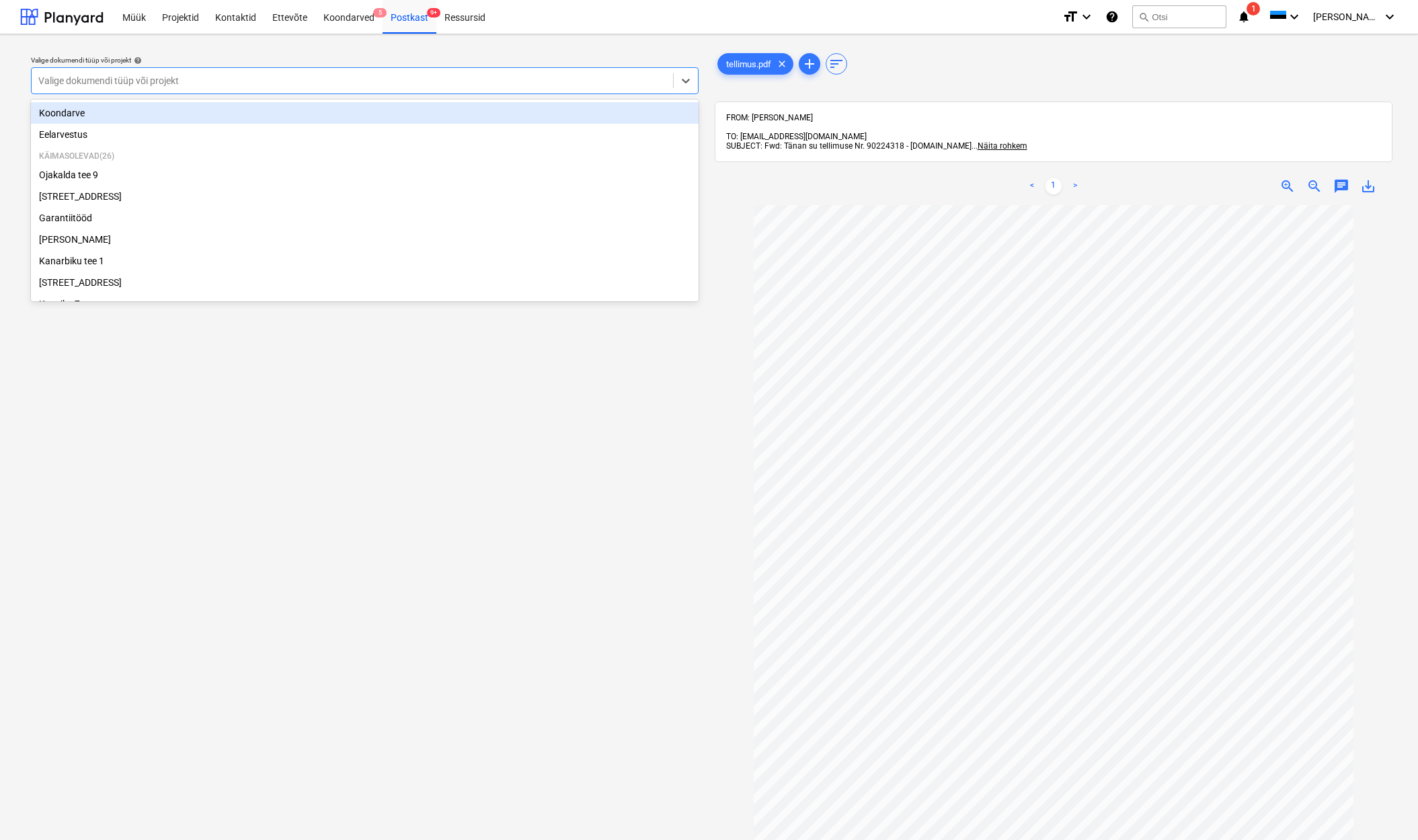
click at [66, 81] on div "Valige dokumendi tüüp või projekt" at bounding box center [352, 80] width 628 height 11
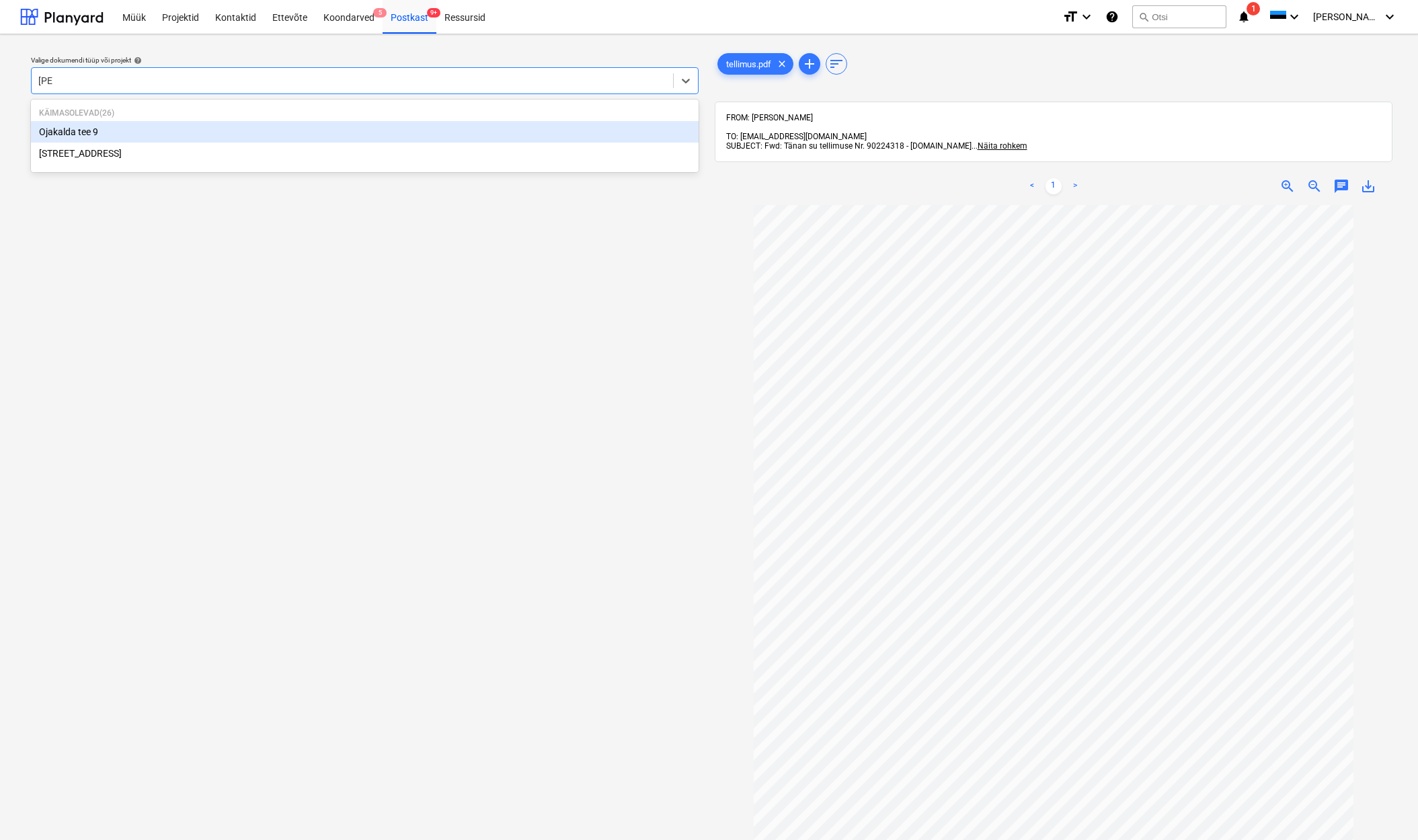
type input "ojak"
click at [76, 131] on div "Ojakalda tee 9" at bounding box center [365, 132] width 668 height 22
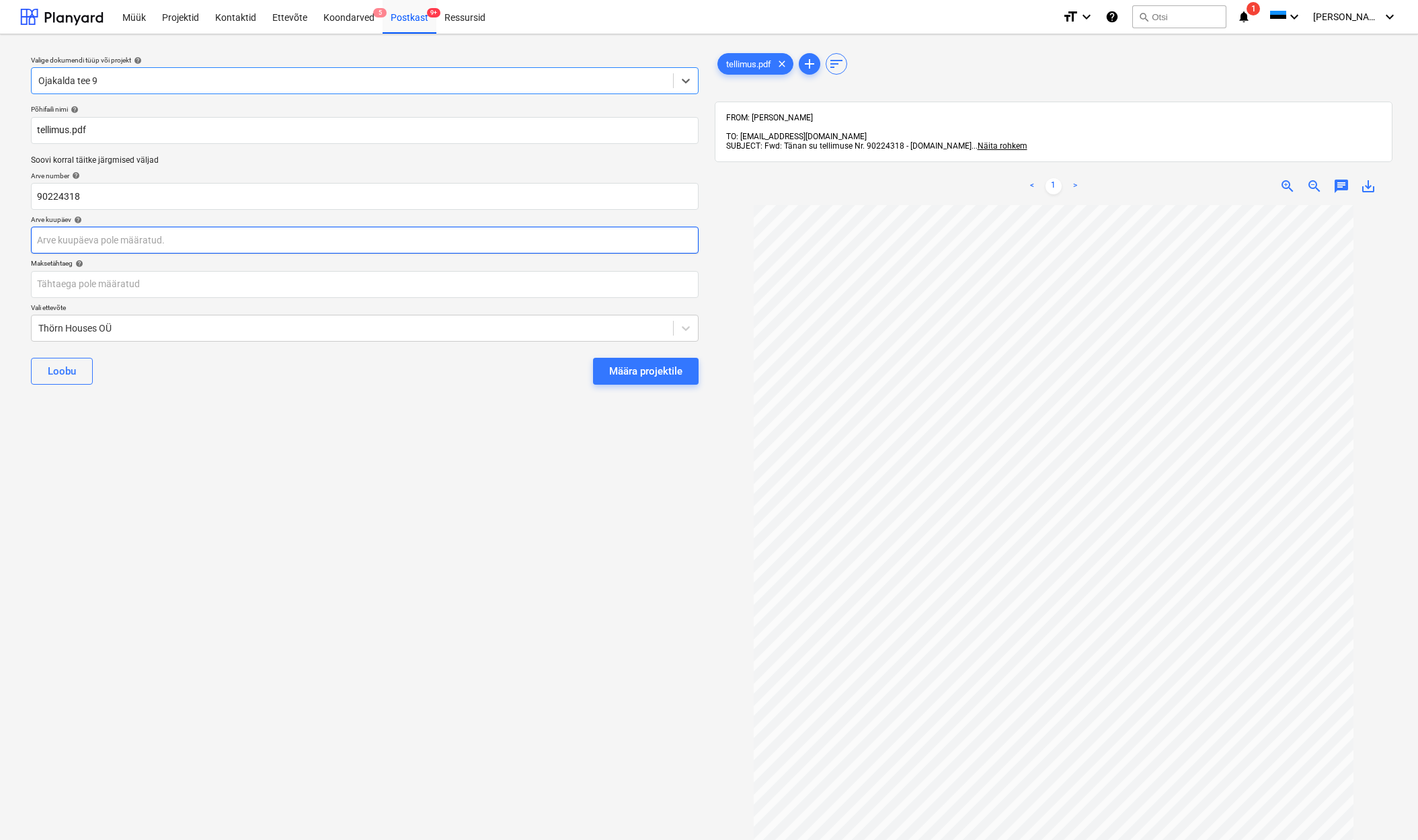
click at [42, 237] on body "Müük Projektid Kontaktid Ettevõte Koondarved 5 Postkast 9+ Ressursid format_siz…" at bounding box center [709, 420] width 1418 height 840
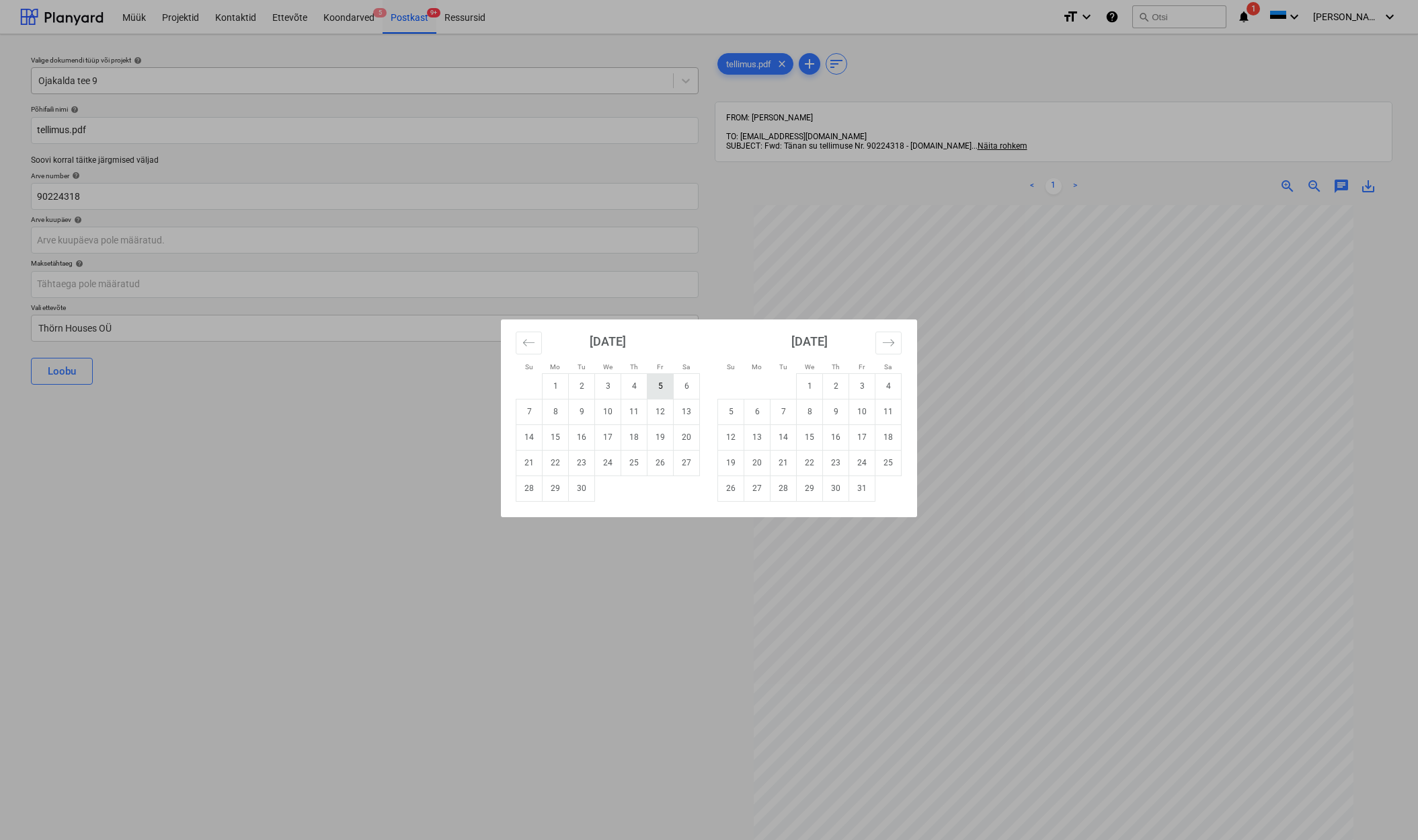
click at [666, 388] on td "5" at bounding box center [660, 386] width 26 height 25
type input "[DATE]"
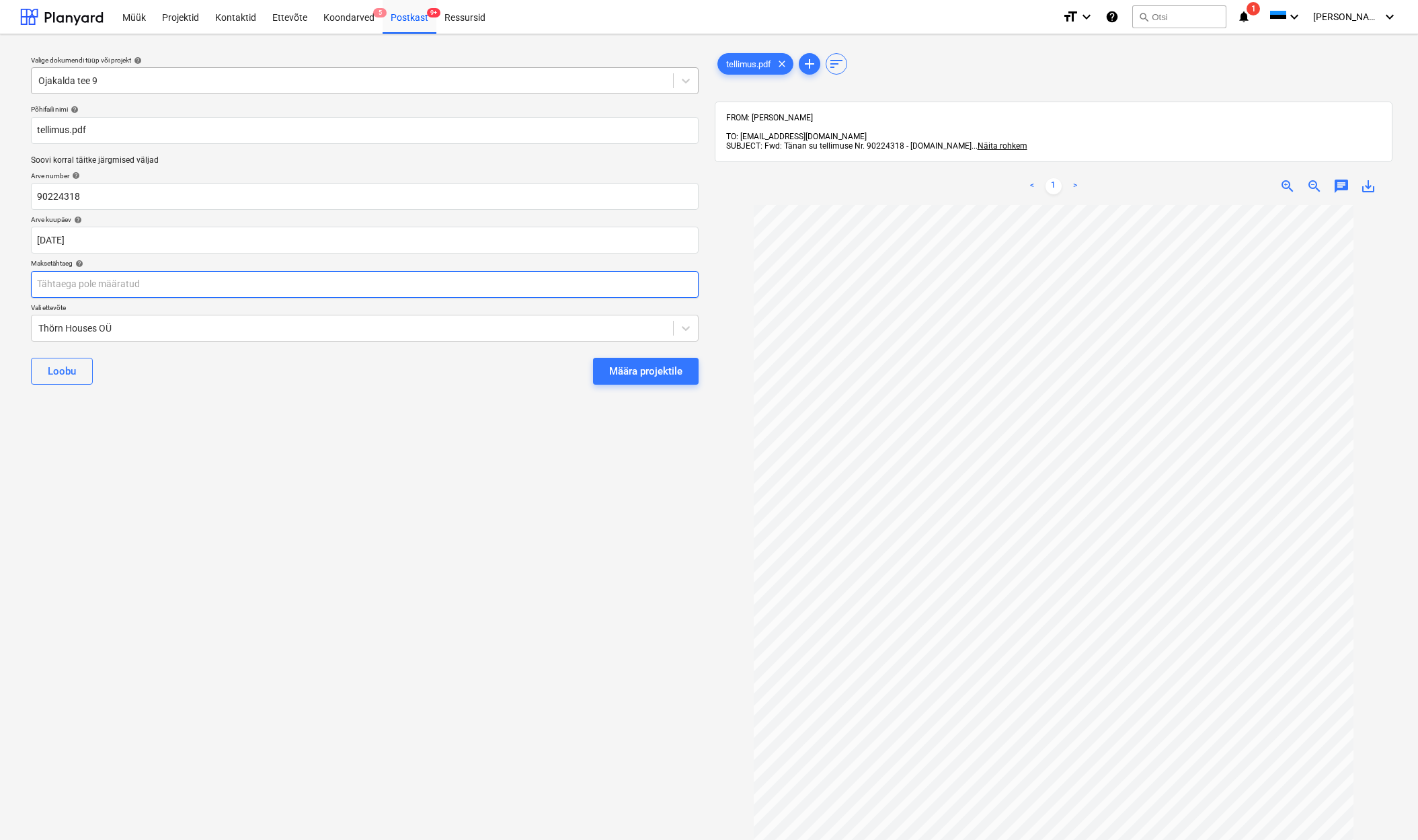
click at [48, 291] on body "Müük Projektid Kontaktid Ettevõte Koondarved 5 Postkast 9+ Ressursid format_siz…" at bounding box center [709, 420] width 1418 height 840
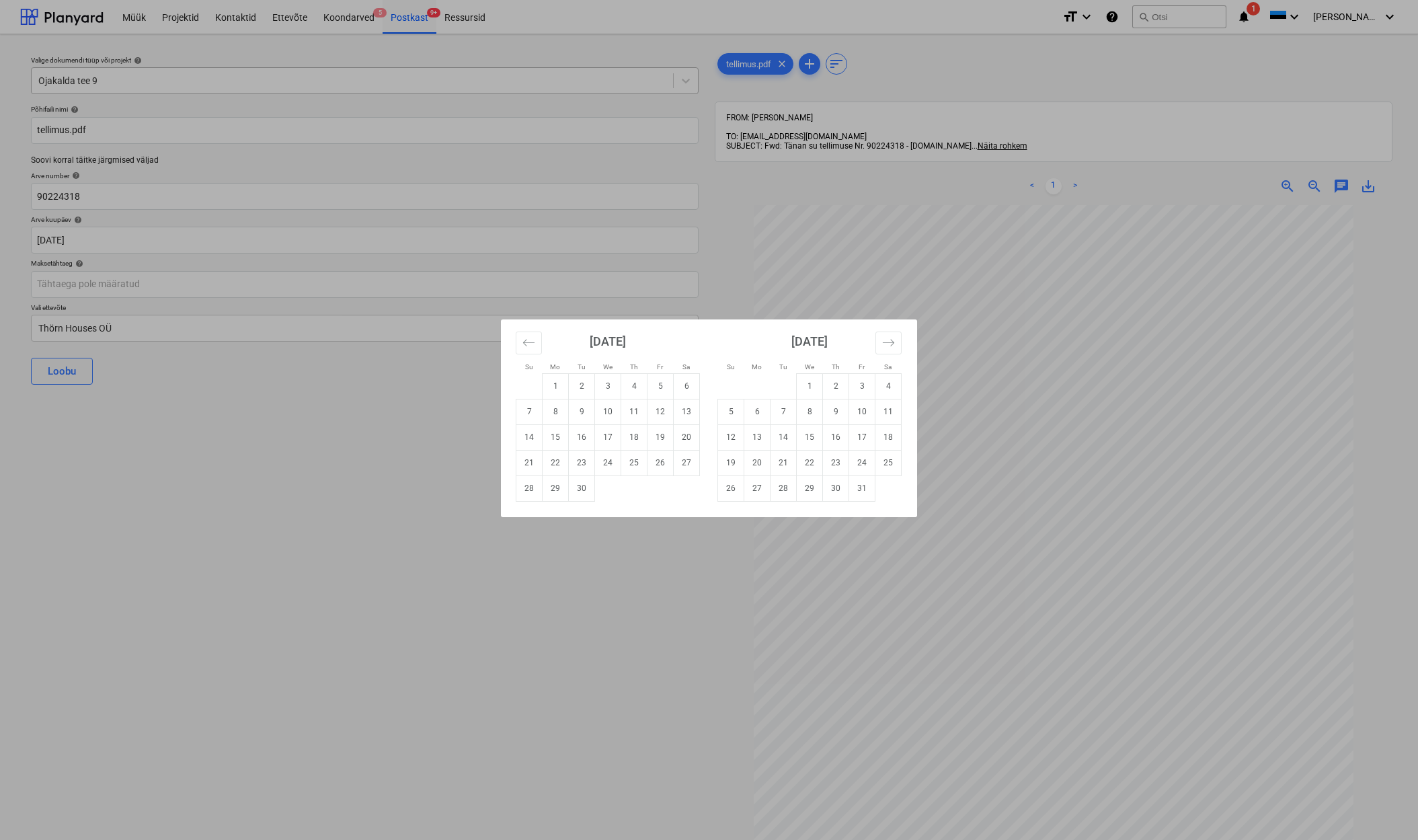
click at [240, 649] on div "Su Mo Tu We Th Fr Sa Su Mo Tu We Th Fr Sa [DATE] 1 2 3 4 5 6 7 8 9 10 11 12 13 …" at bounding box center [709, 420] width 1418 height 840
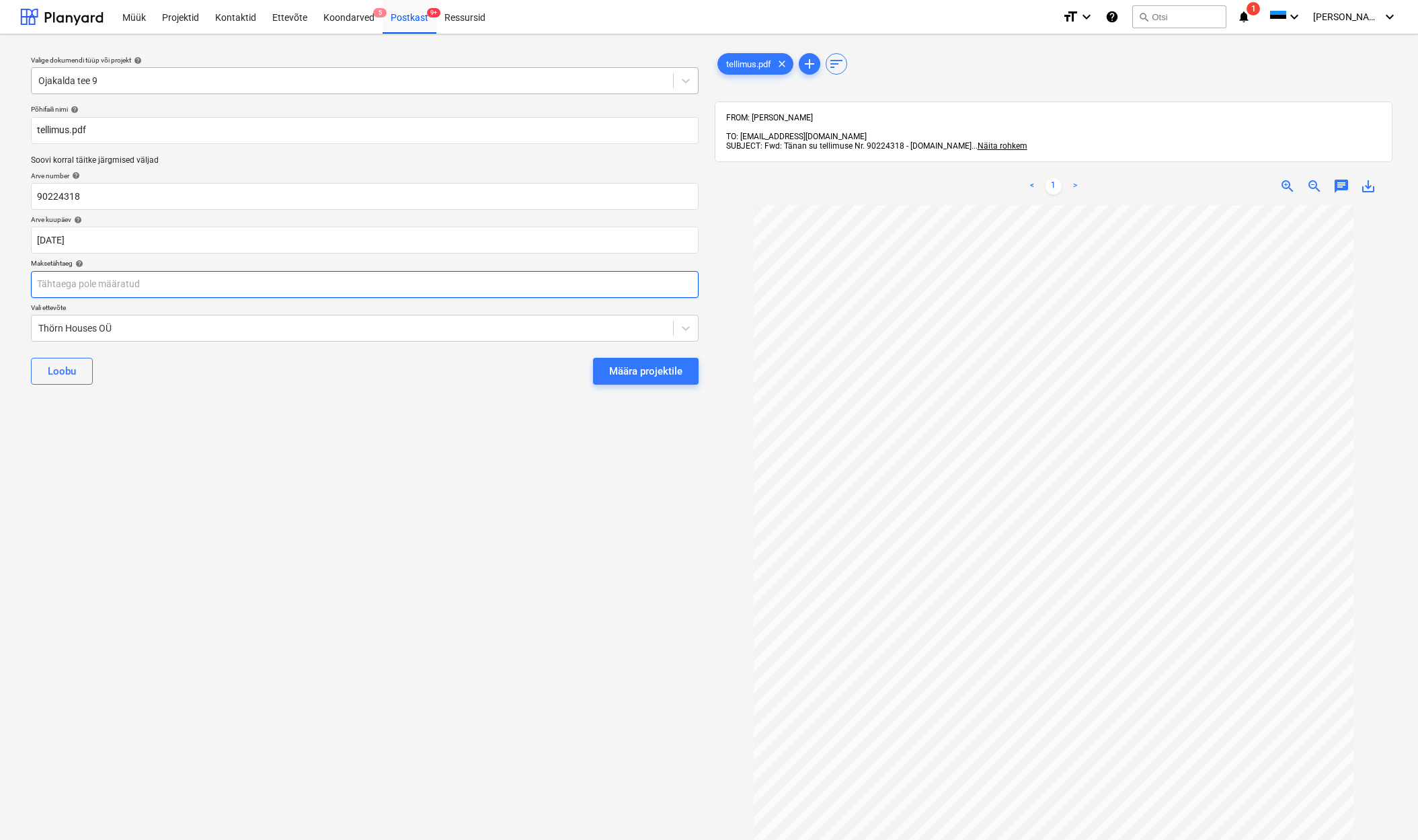
click at [36, 287] on body "Müük Projektid Kontaktid Ettevõte Koondarved 5 Postkast 9+ Ressursid format_siz…" at bounding box center [709, 420] width 1418 height 840
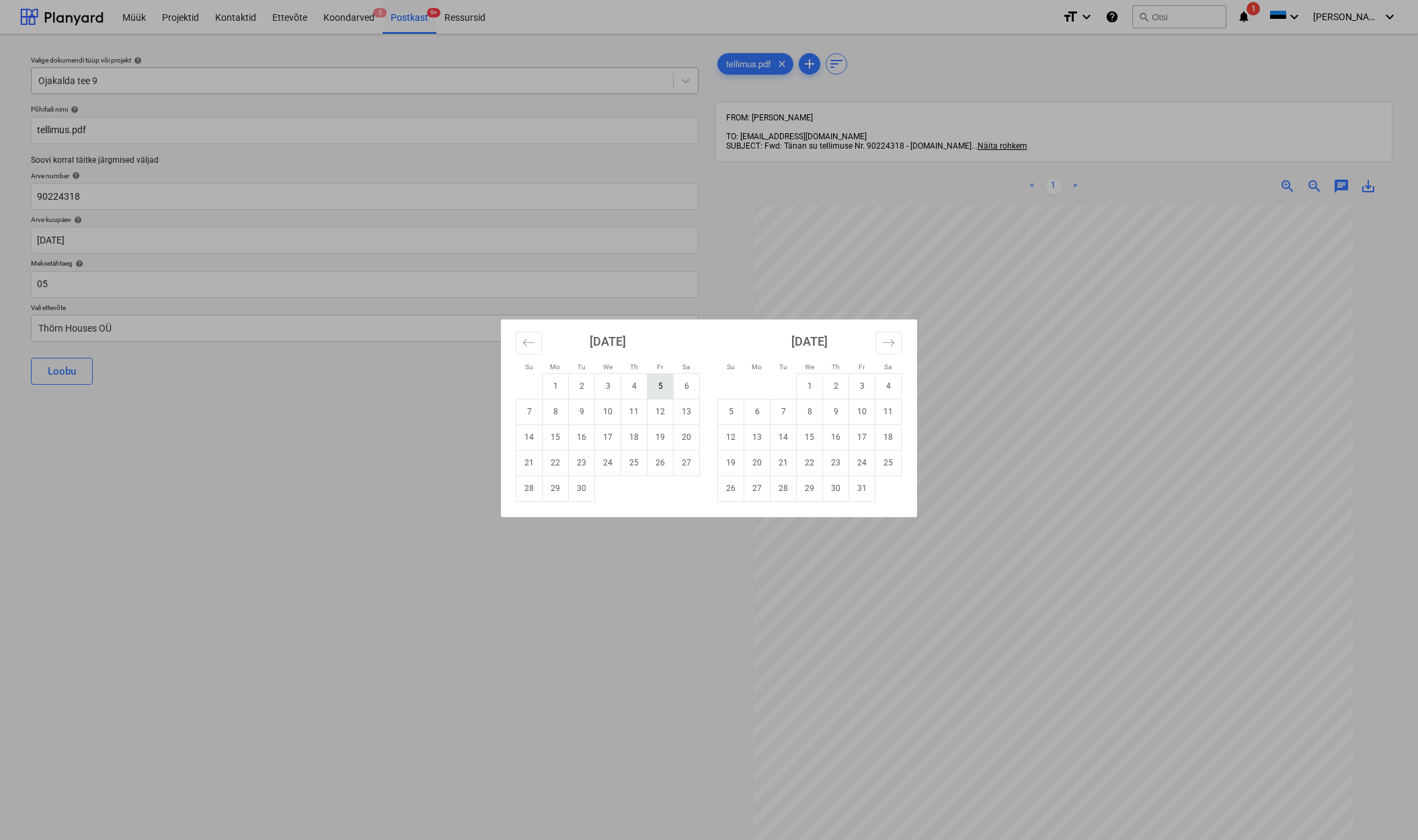
click at [656, 389] on td "5" at bounding box center [660, 386] width 26 height 25
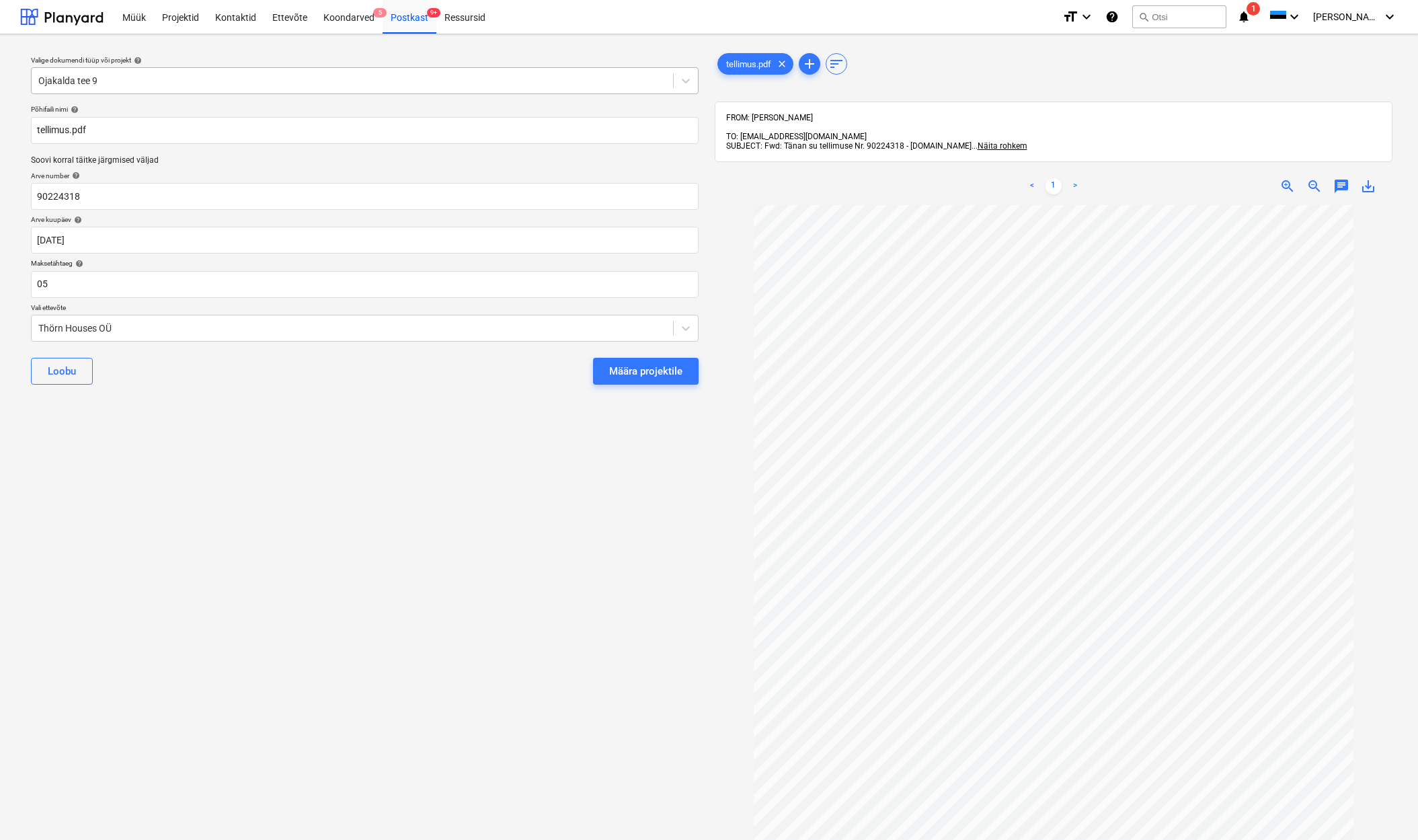
type input "[DATE]"
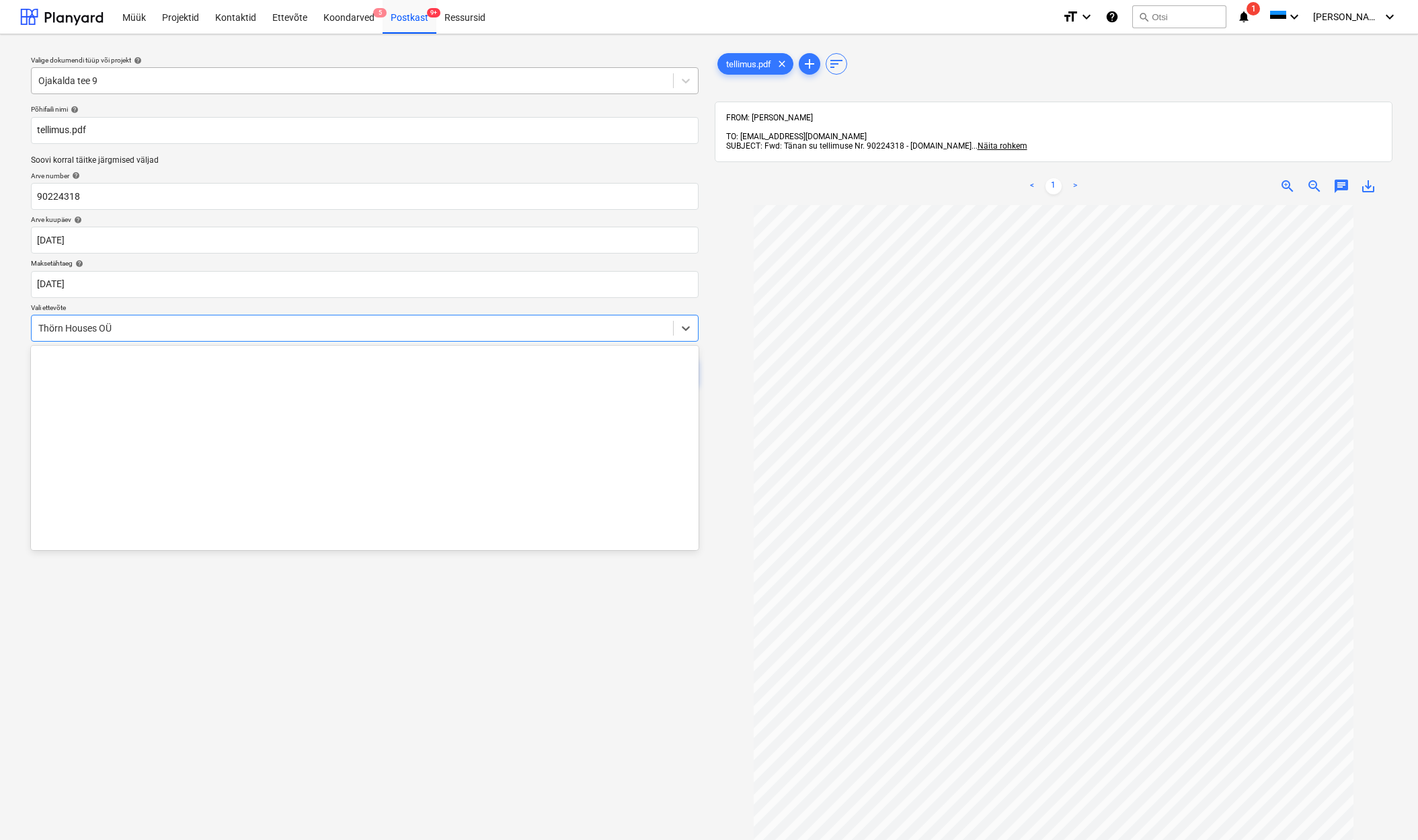
click at [37, 325] on div "Thörn Houses OÜ" at bounding box center [352, 328] width 642 height 19
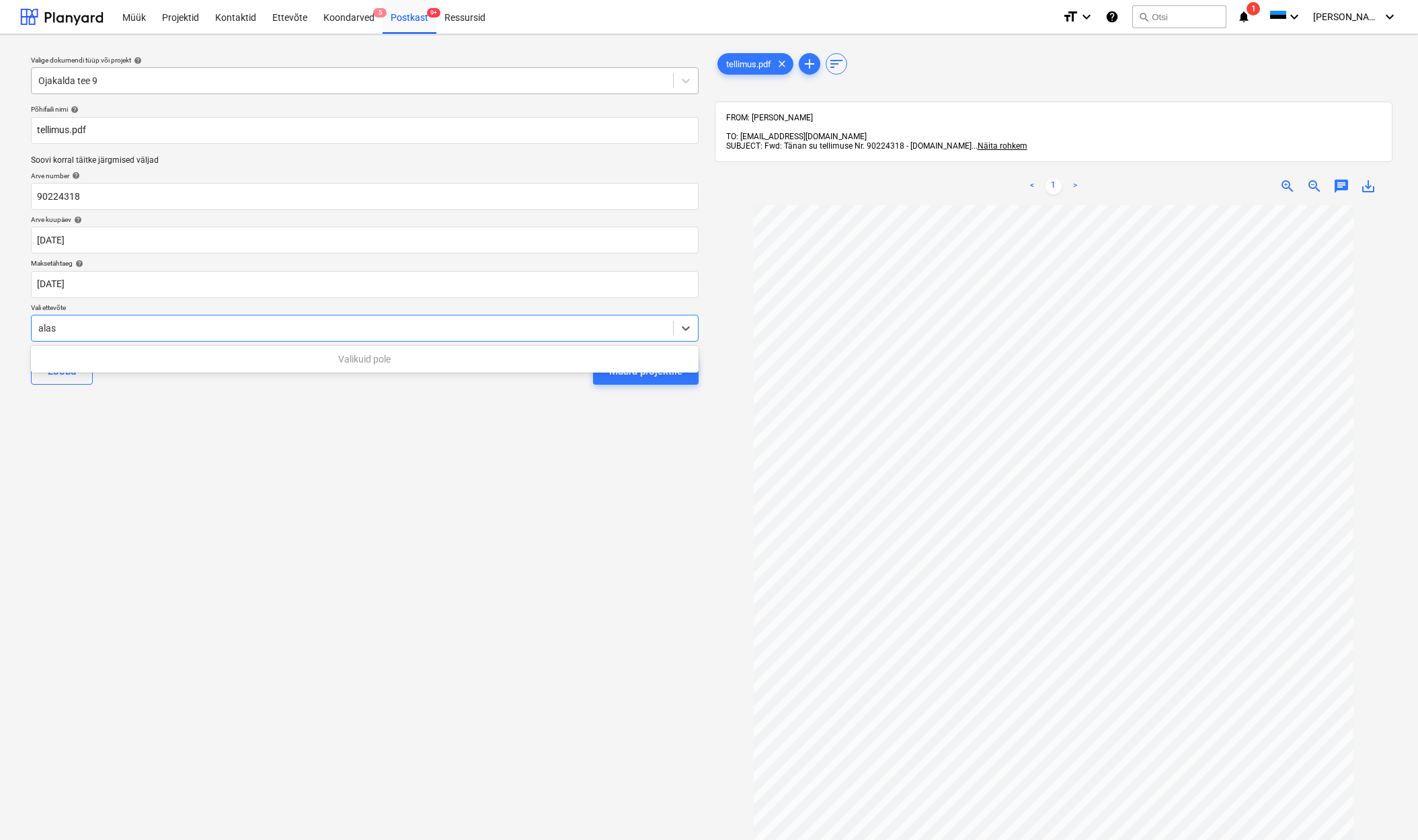
type input "alas"
